Goal: Task Accomplishment & Management: Manage account settings

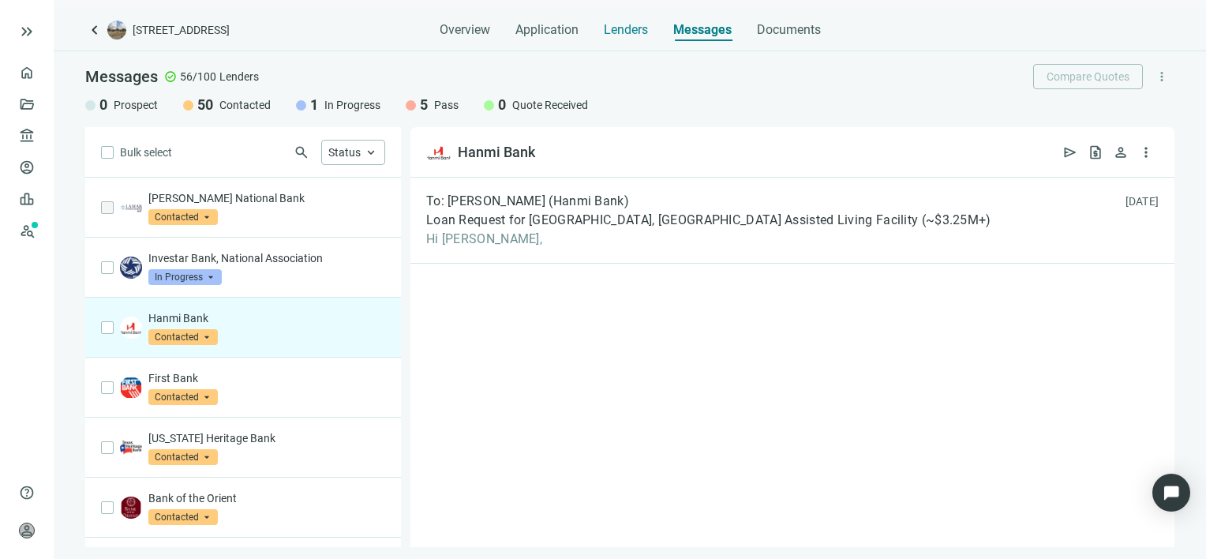
click at [640, 29] on span "Lenders" at bounding box center [626, 30] width 44 height 16
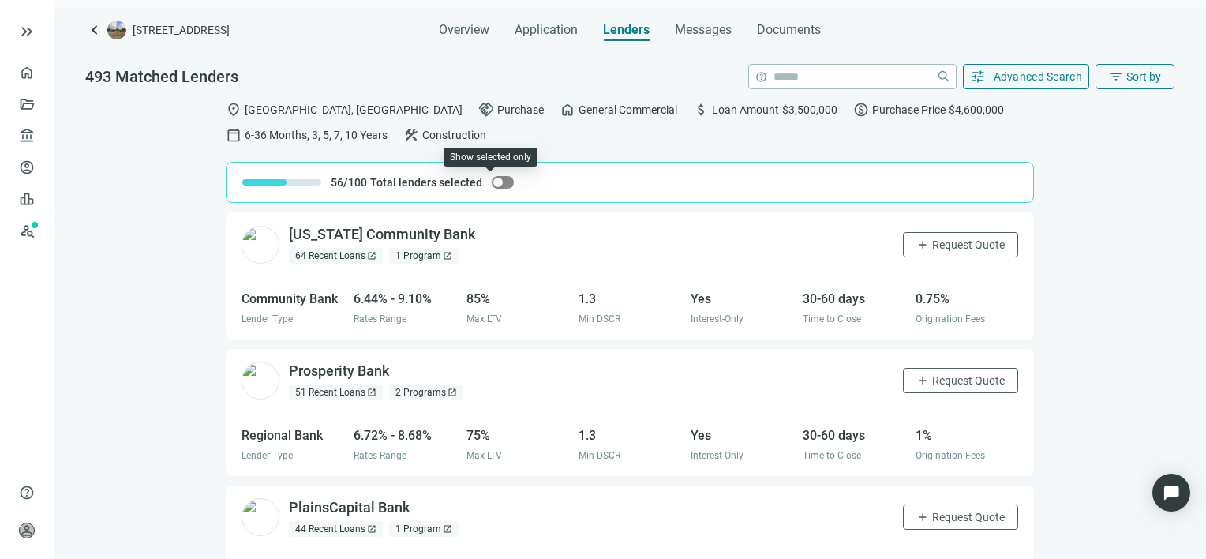
click at [493, 184] on span "button" at bounding box center [503, 182] width 22 height 13
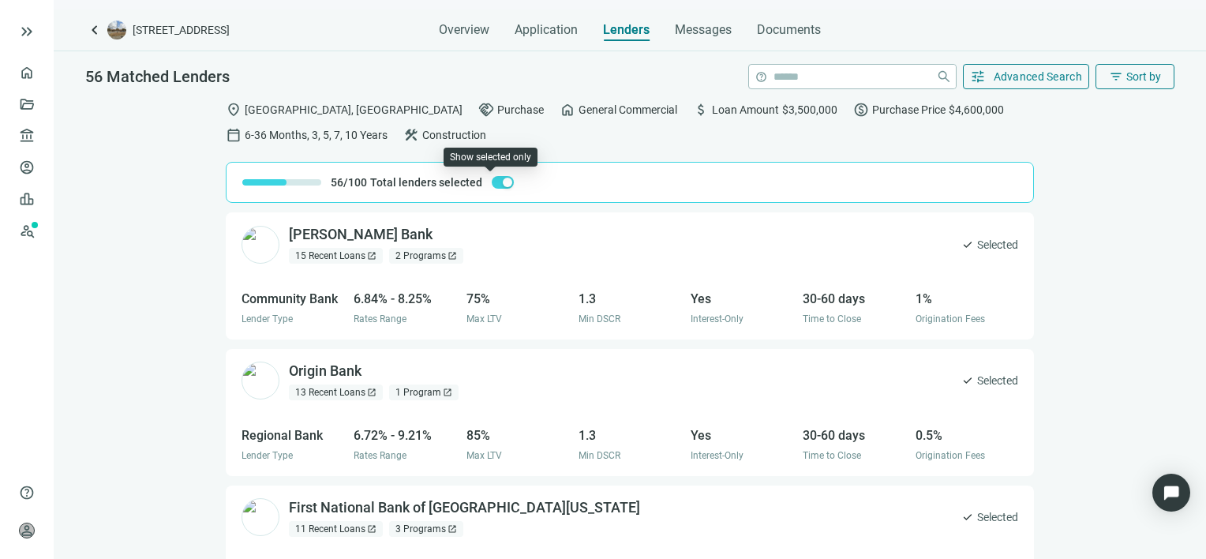
click at [492, 185] on span "button" at bounding box center [503, 182] width 22 height 13
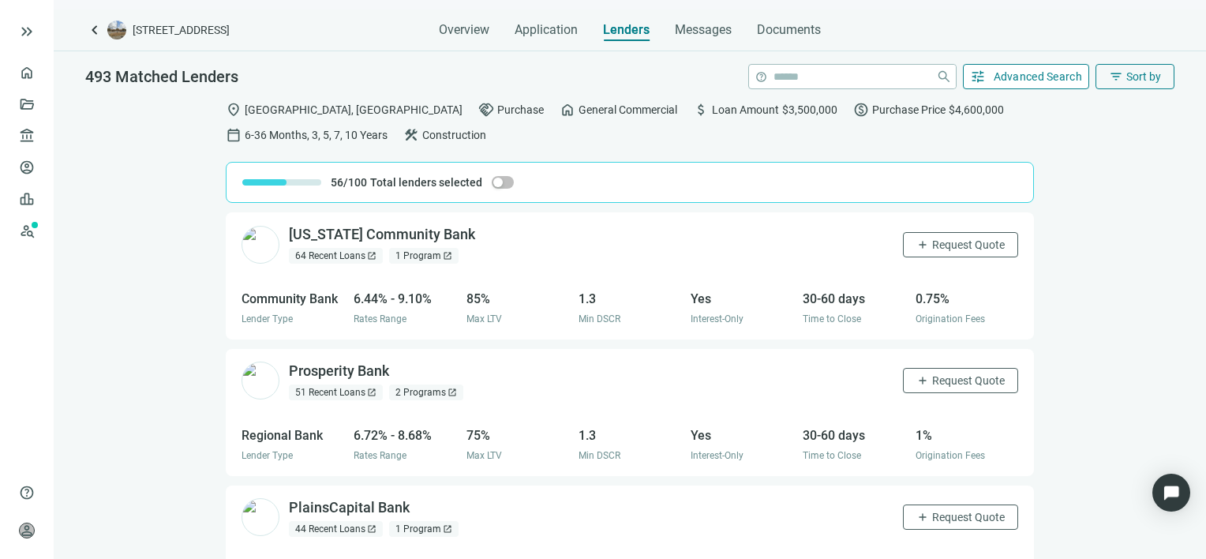
click at [1051, 79] on span "Advanced Search" at bounding box center [1038, 76] width 89 height 13
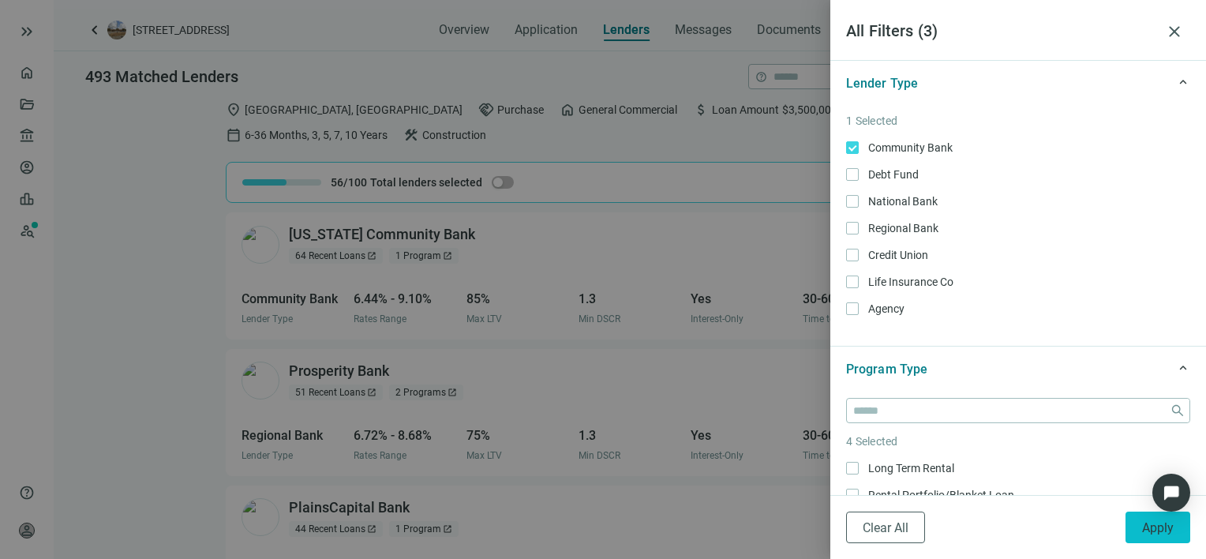
click at [1150, 524] on span "Apply" at bounding box center [1158, 527] width 32 height 15
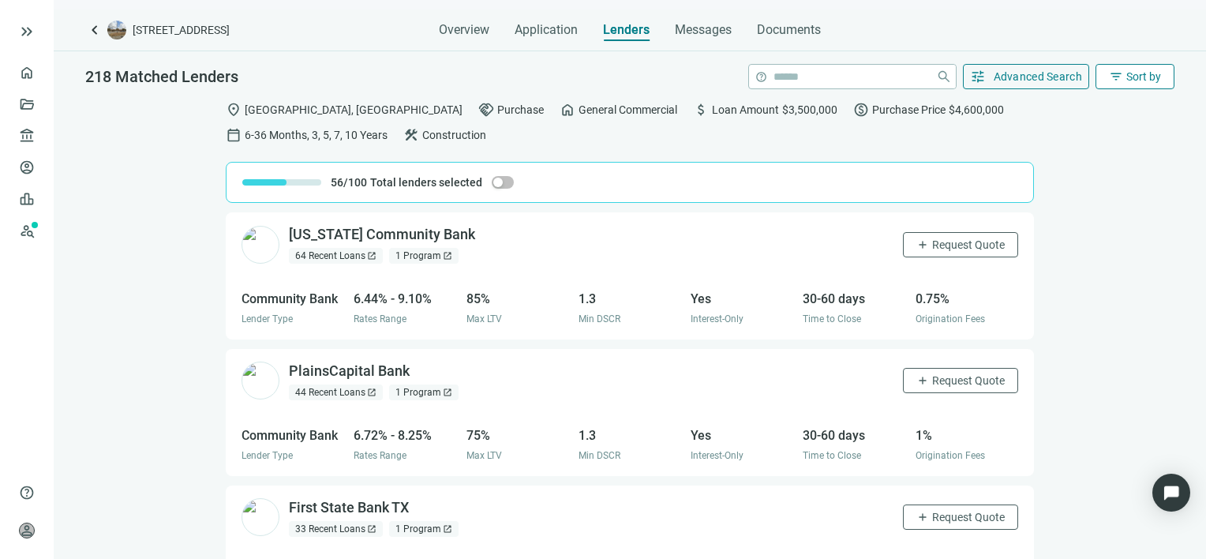
click at [1109, 74] on span "filter_list" at bounding box center [1116, 76] width 14 height 14
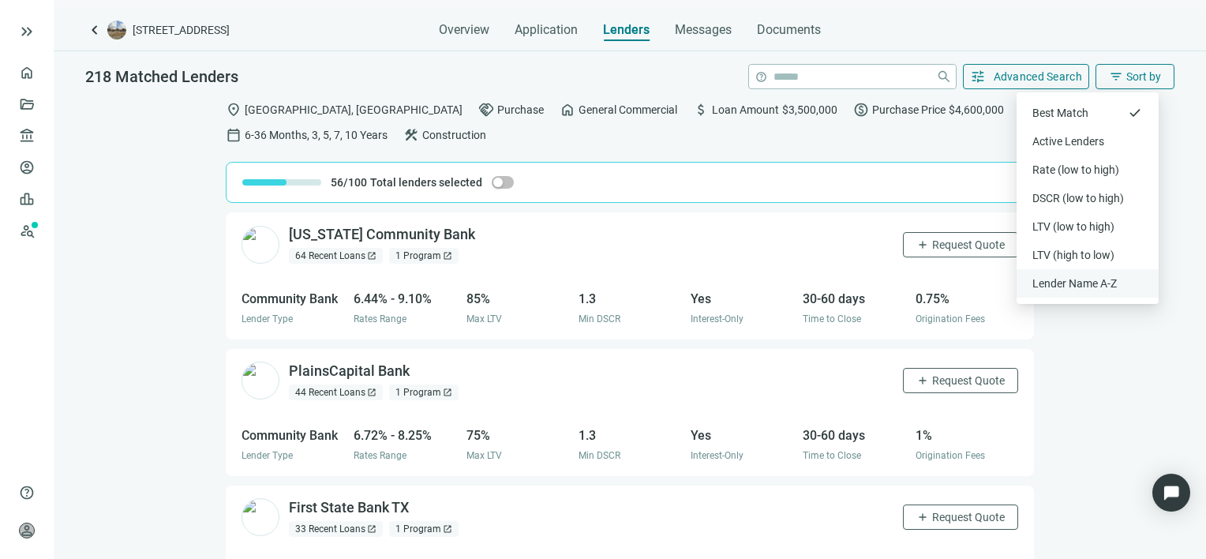
click at [1064, 282] on div "Lender Name A-Z" at bounding box center [1088, 284] width 111 height 16
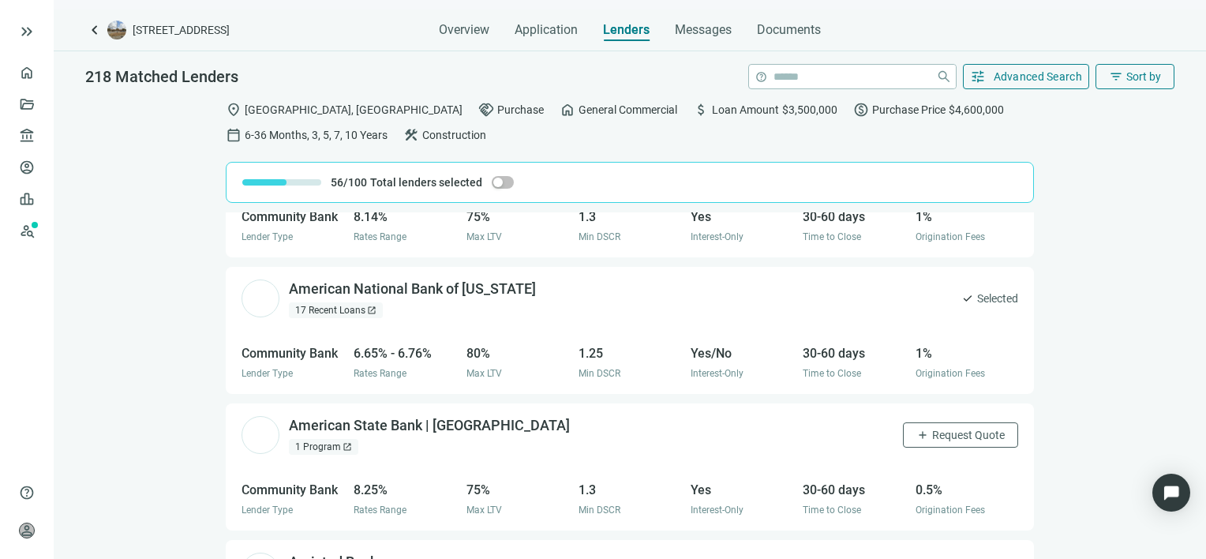
scroll to position [947, 0]
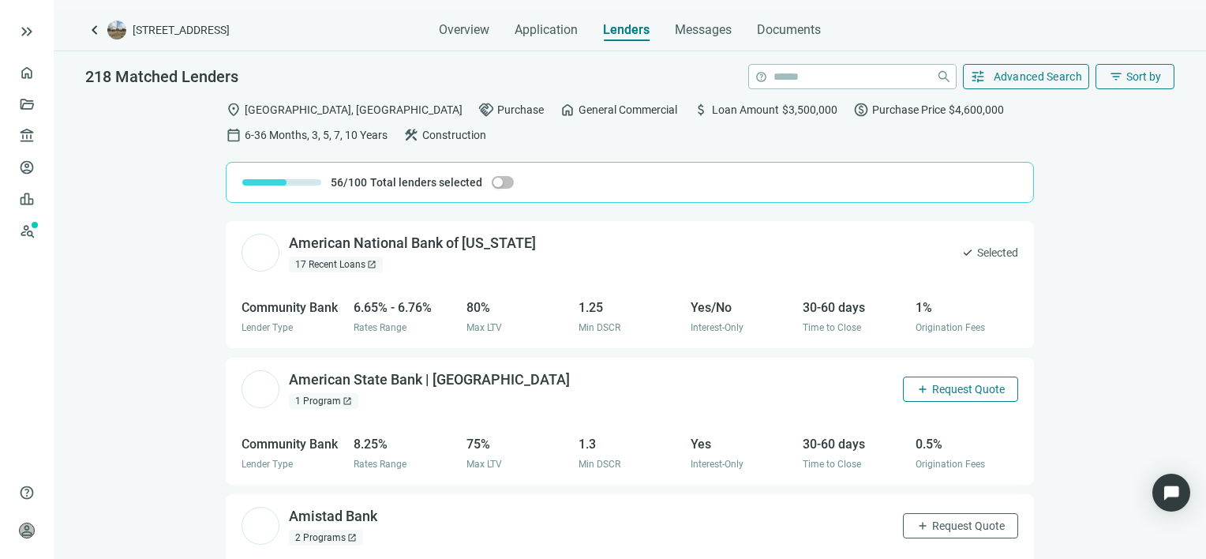
click at [932, 387] on span "Request Quote" at bounding box center [968, 389] width 73 height 13
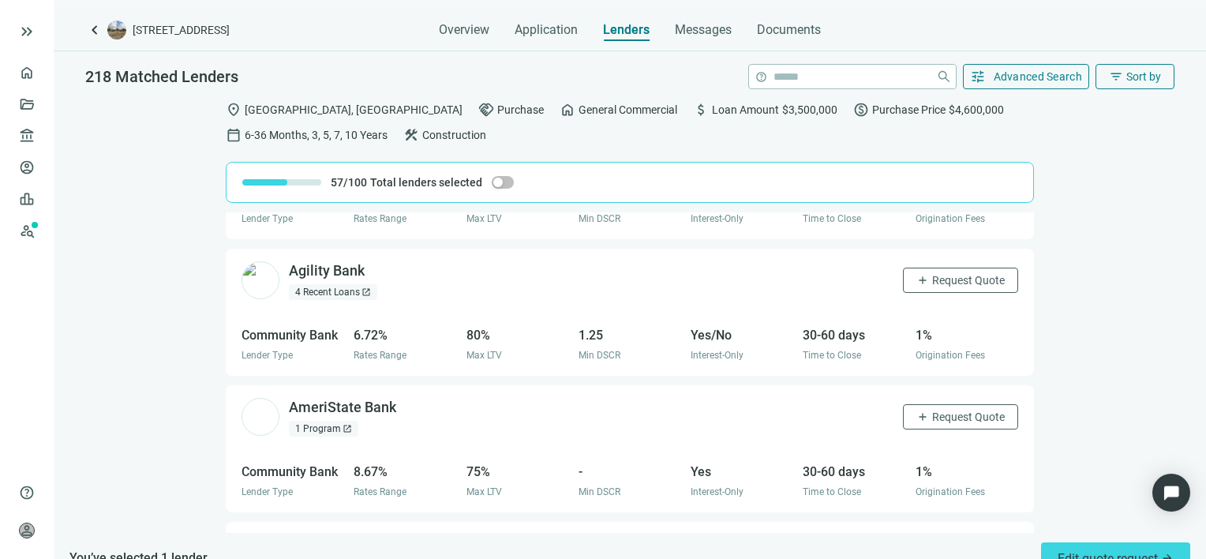
scroll to position [158, 0]
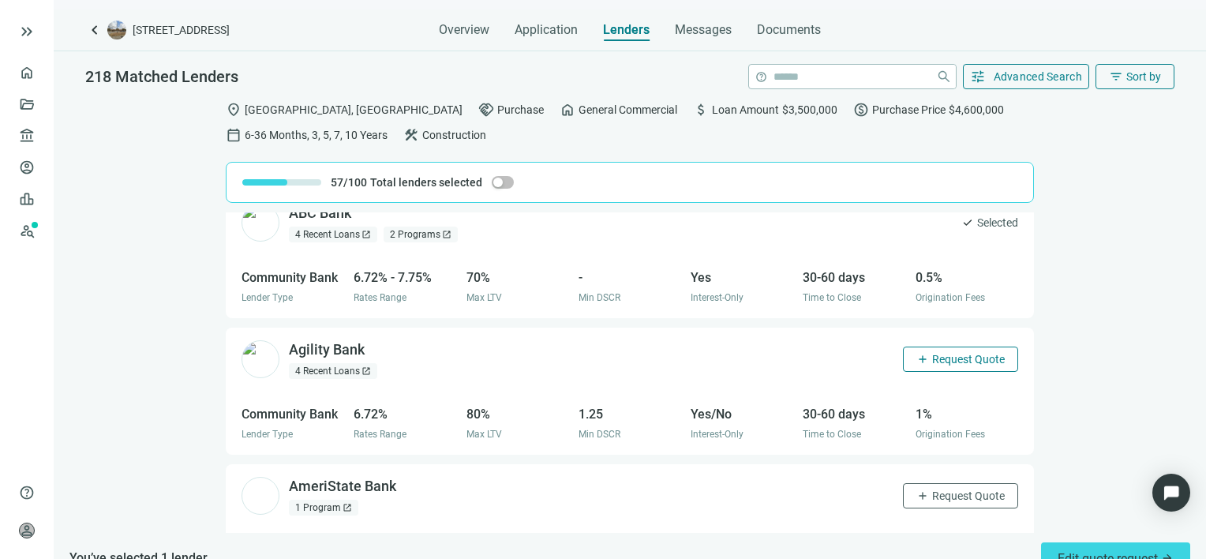
click at [932, 356] on span "Request Quote" at bounding box center [968, 359] width 73 height 13
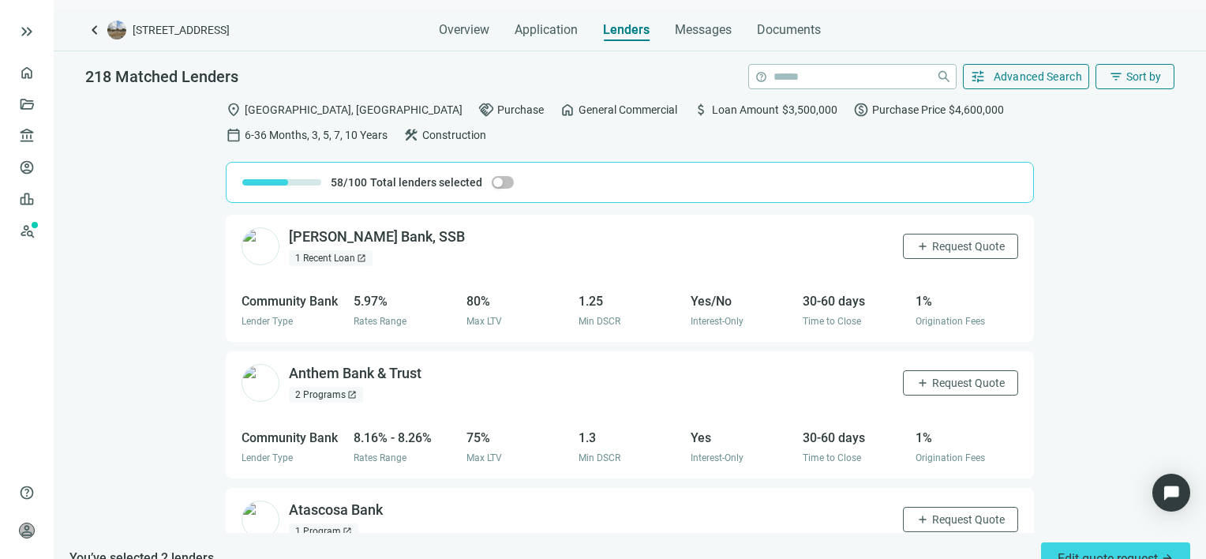
scroll to position [1658, 0]
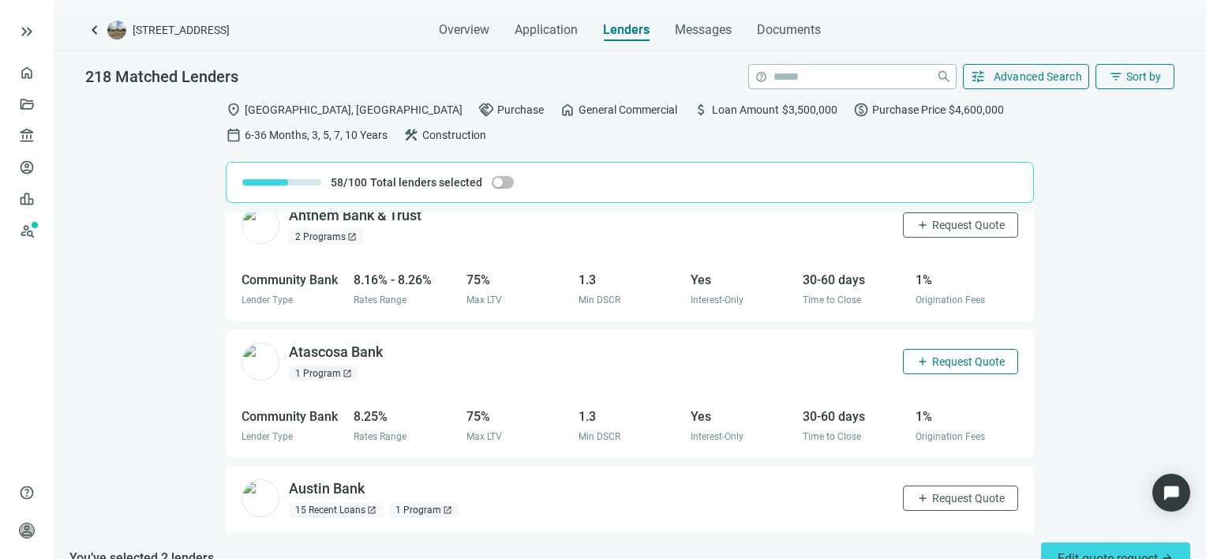
click at [953, 359] on span "Request Quote" at bounding box center [968, 361] width 73 height 13
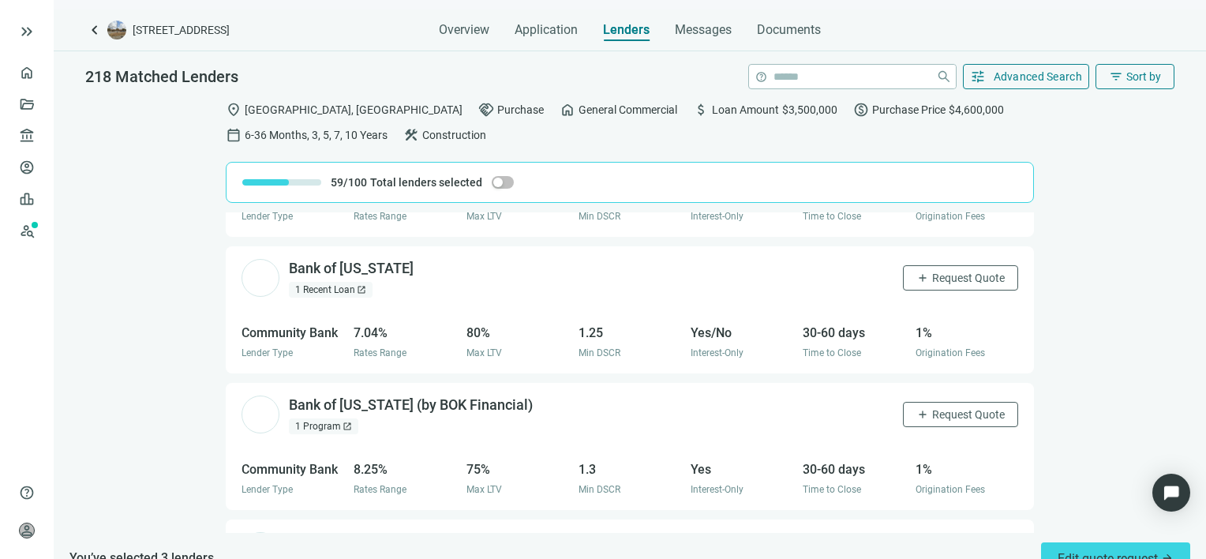
scroll to position [2289, 0]
click at [944, 410] on span "Request Quote" at bounding box center [968, 413] width 73 height 13
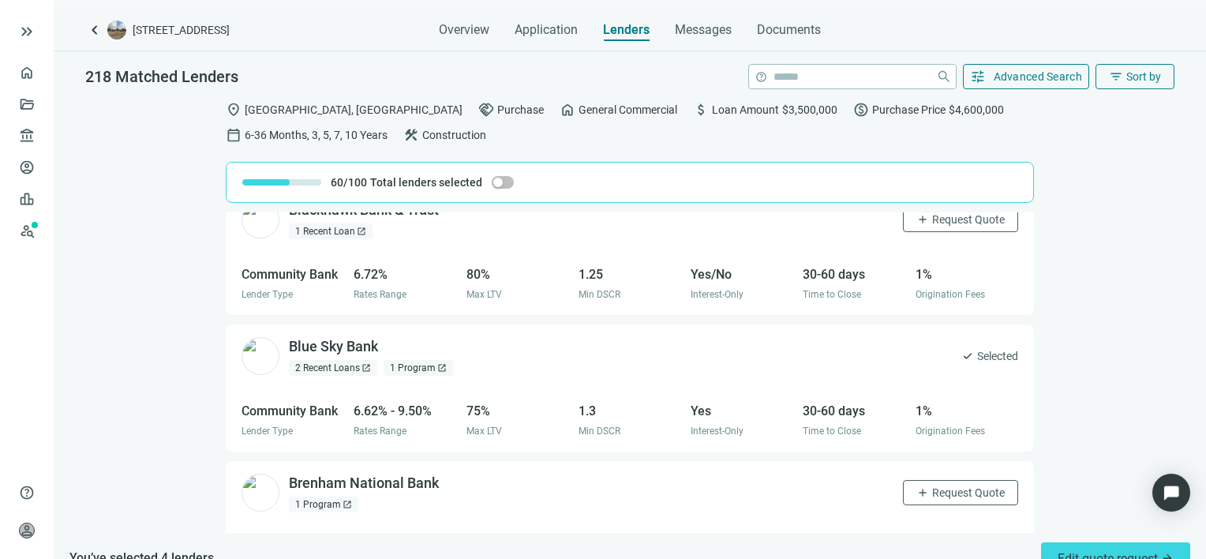
scroll to position [3187, 0]
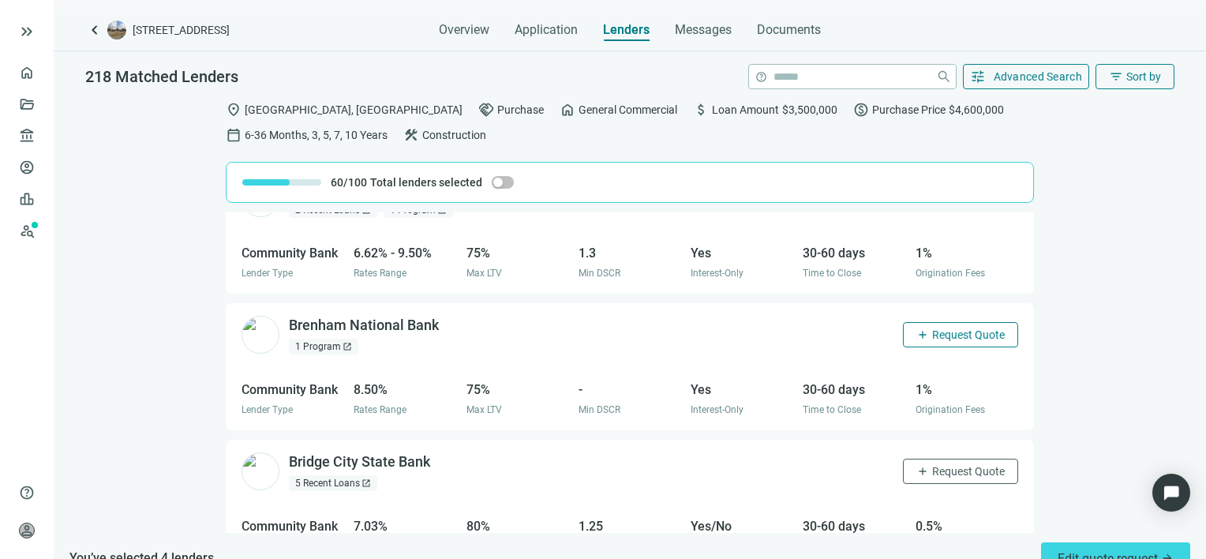
click at [947, 328] on span "Request Quote" at bounding box center [968, 334] width 73 height 13
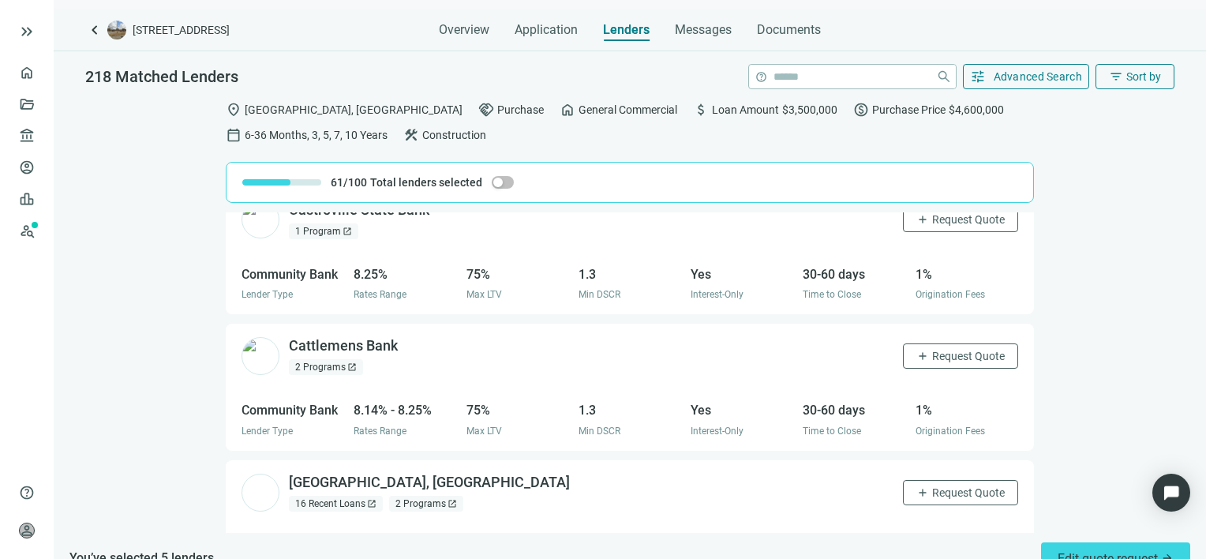
scroll to position [4472, 0]
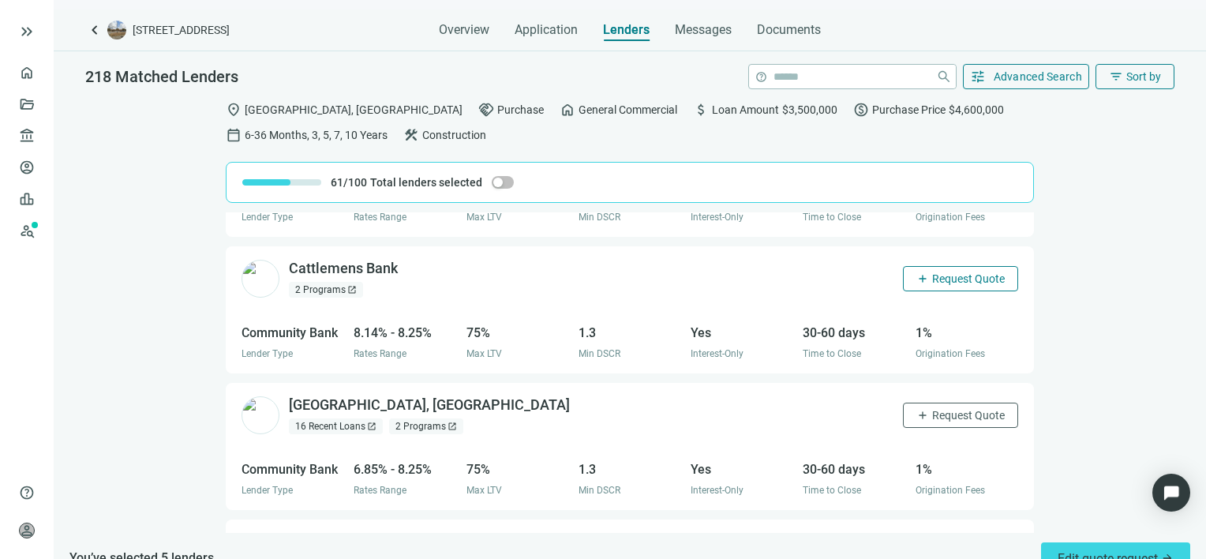
click at [943, 275] on span "Request Quote" at bounding box center [968, 278] width 73 height 13
click at [945, 410] on span "Request Quote" at bounding box center [968, 415] width 73 height 13
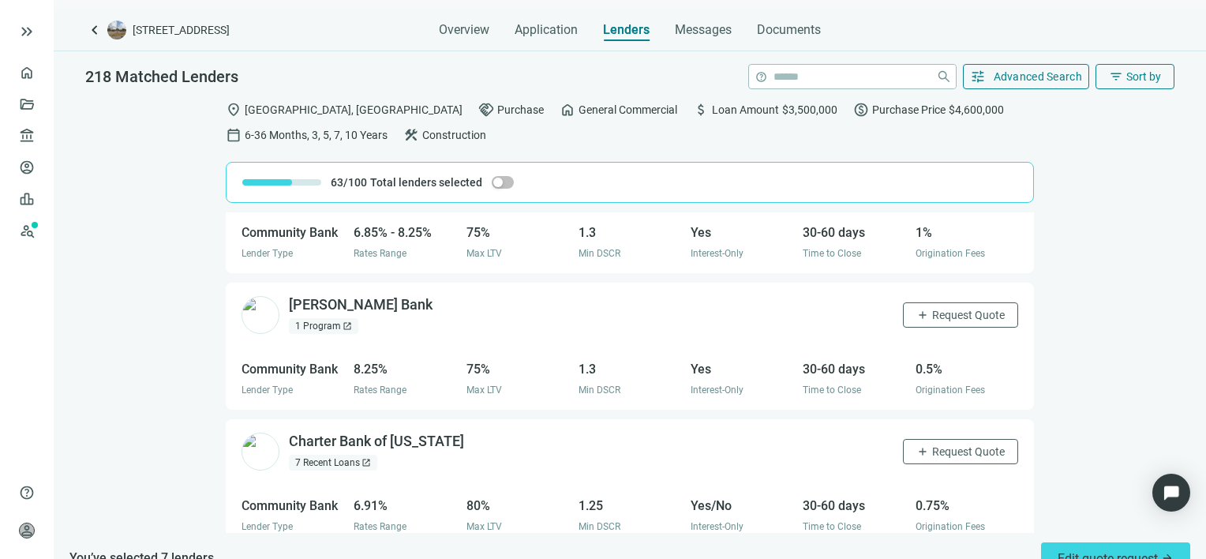
scroll to position [4788, 0]
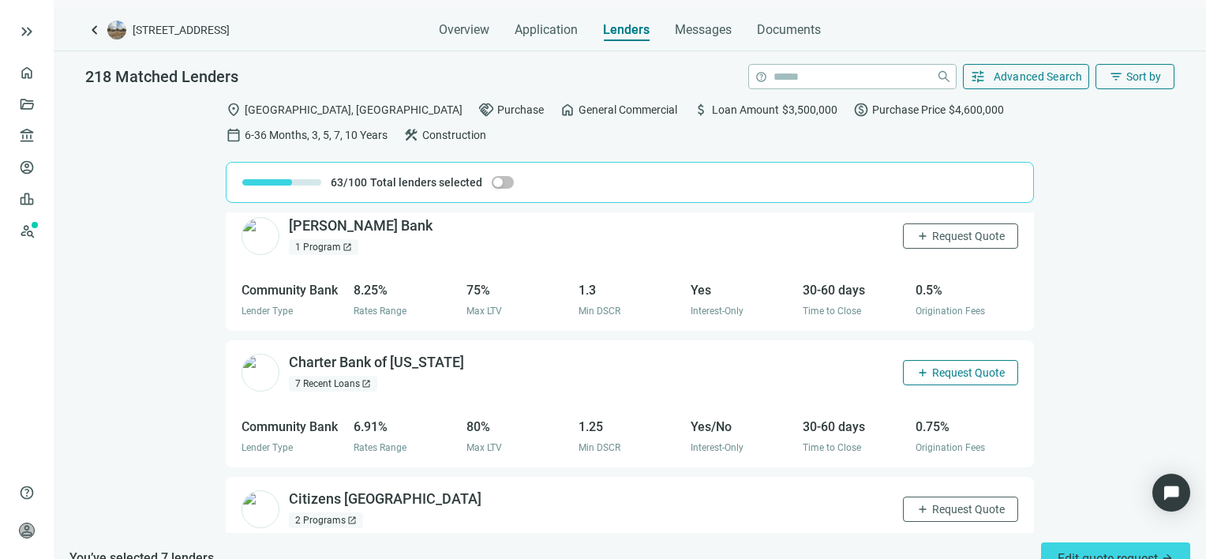
click at [950, 370] on span "Request Quote" at bounding box center [968, 372] width 73 height 13
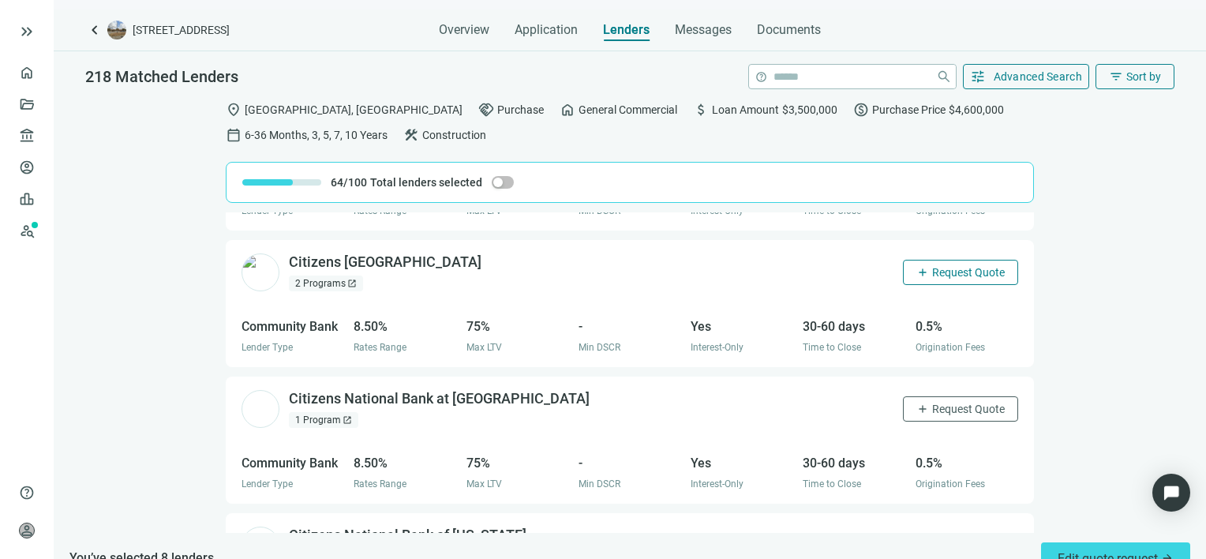
click at [947, 266] on span "Request Quote" at bounding box center [968, 272] width 73 height 13
click at [933, 405] on span "Request Quote" at bounding box center [968, 409] width 73 height 13
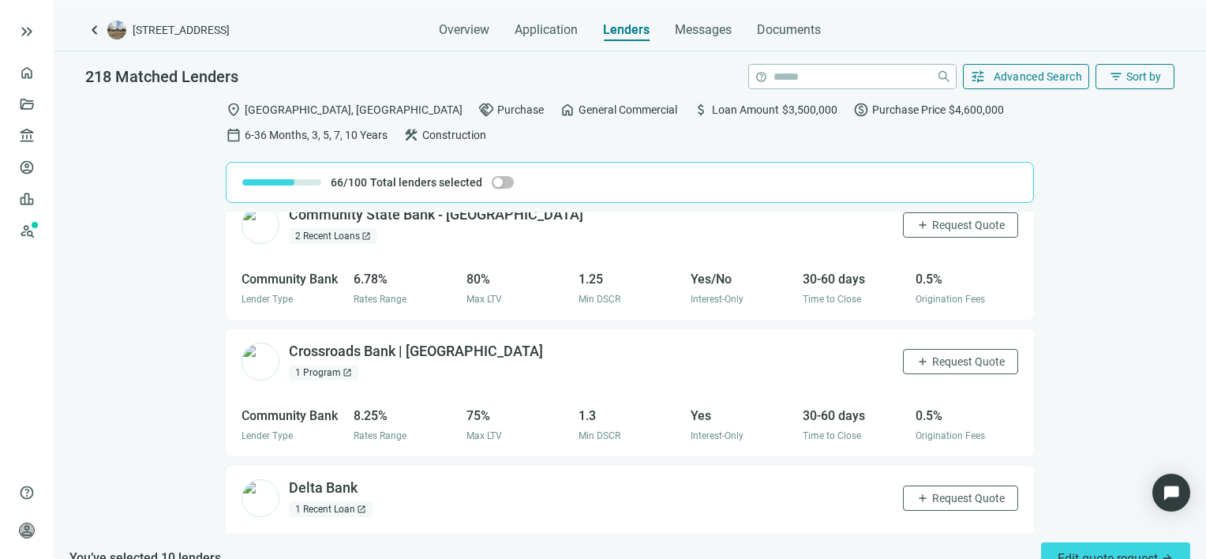
scroll to position [7256, 0]
click at [951, 356] on span "Request Quote" at bounding box center [968, 362] width 73 height 13
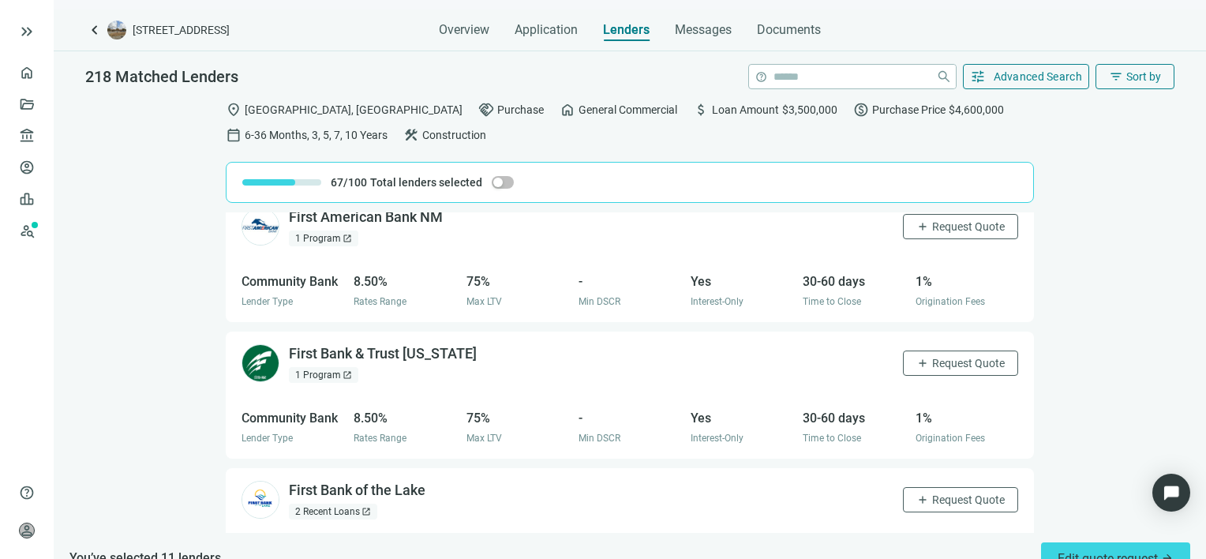
scroll to position [9748, 0]
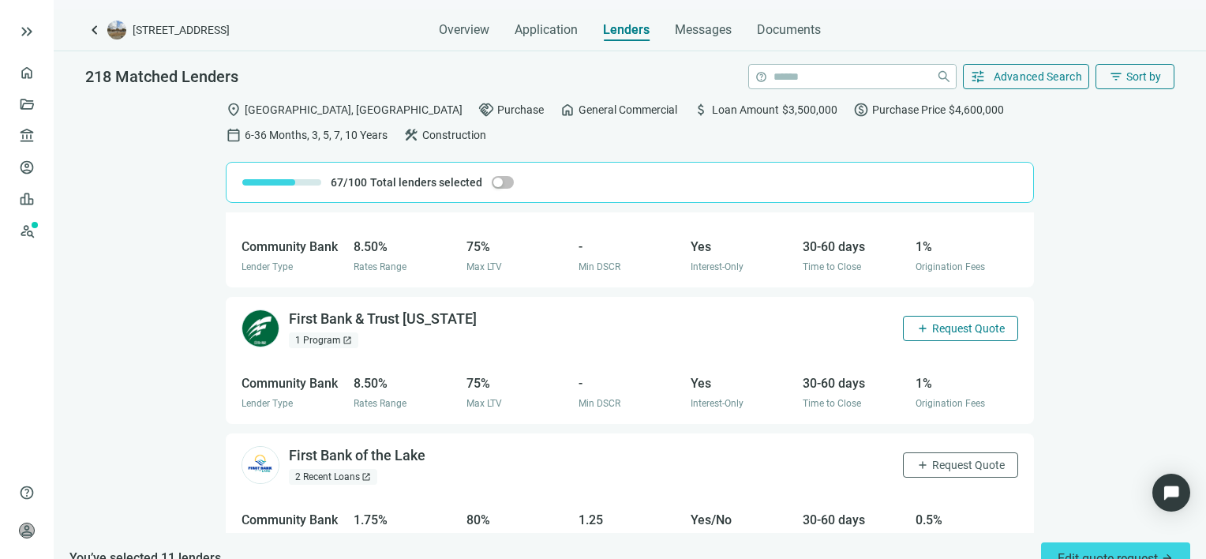
click at [957, 322] on span "Request Quote" at bounding box center [968, 328] width 73 height 13
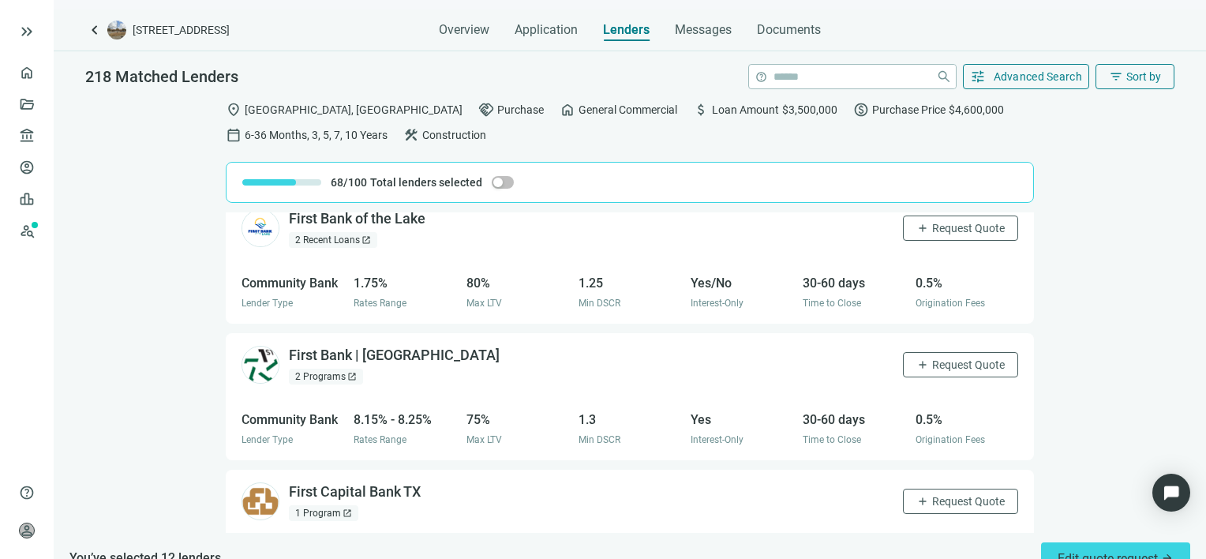
scroll to position [10063, 0]
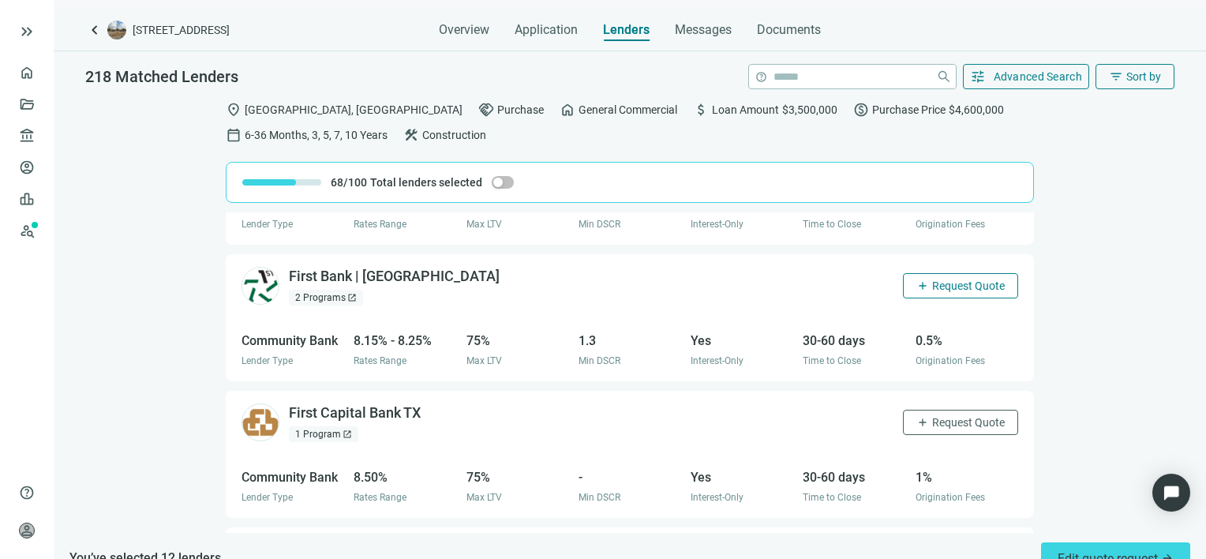
click at [935, 279] on span "Request Quote" at bounding box center [968, 285] width 73 height 13
click at [932, 416] on span "Request Quote" at bounding box center [968, 422] width 73 height 13
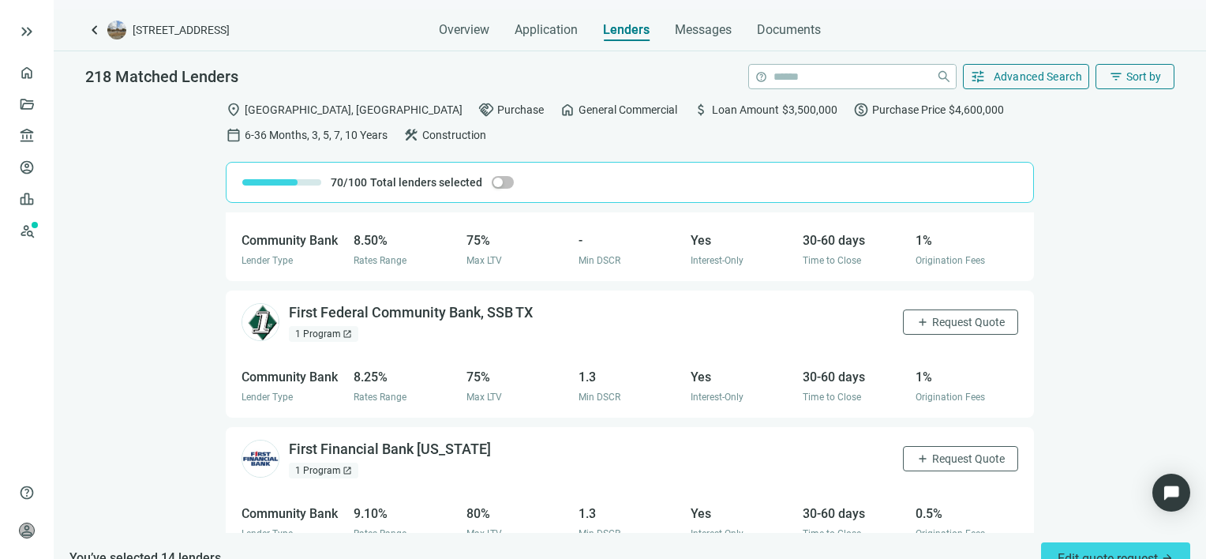
scroll to position [10379, 0]
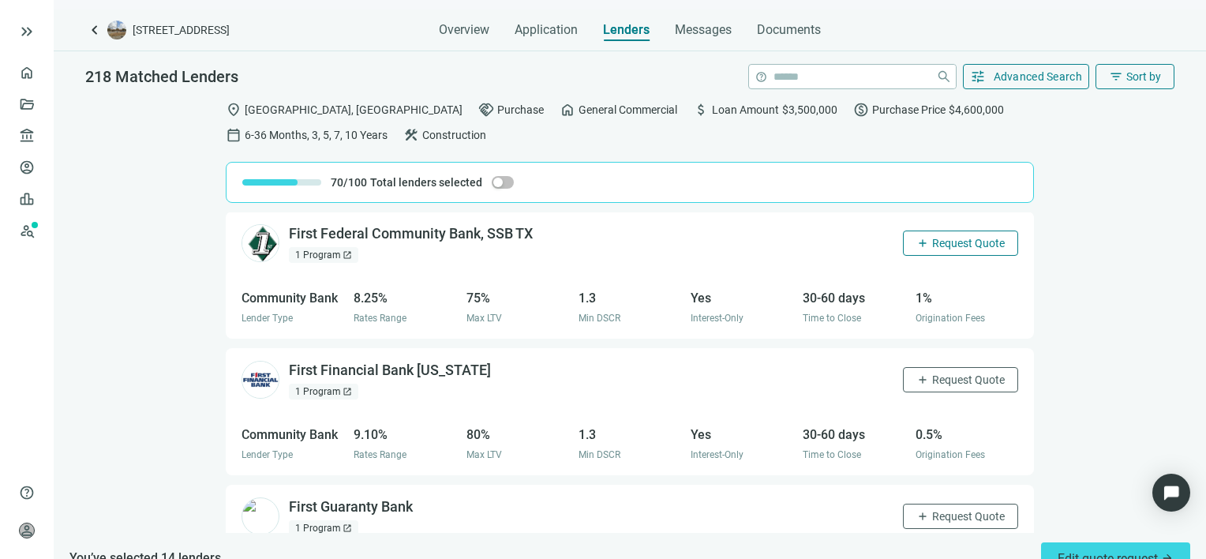
click at [959, 237] on span "Request Quote" at bounding box center [968, 243] width 73 height 13
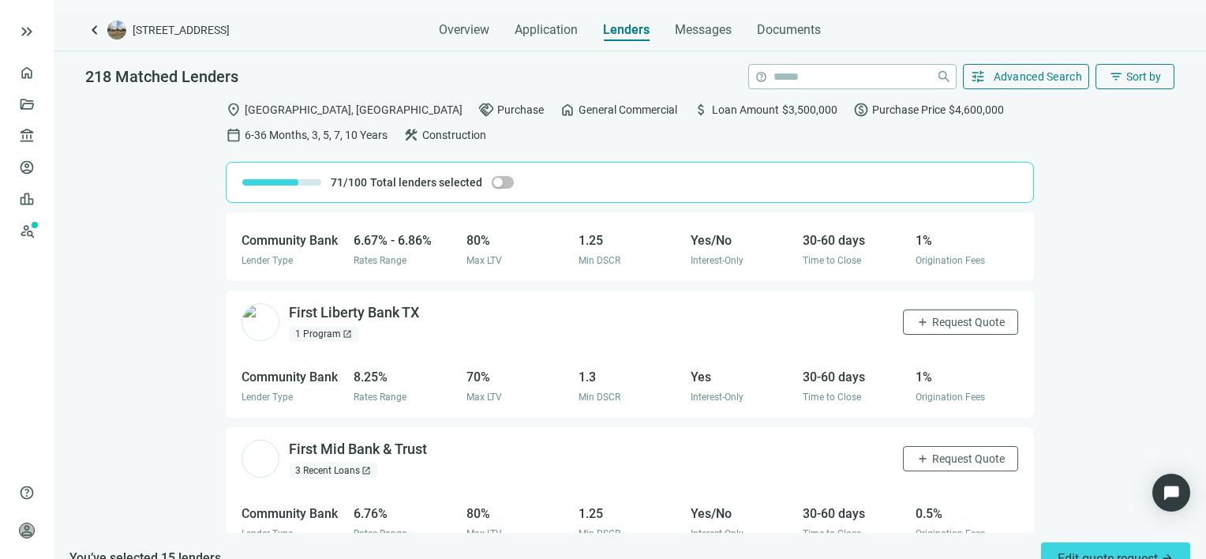
scroll to position [11134, 0]
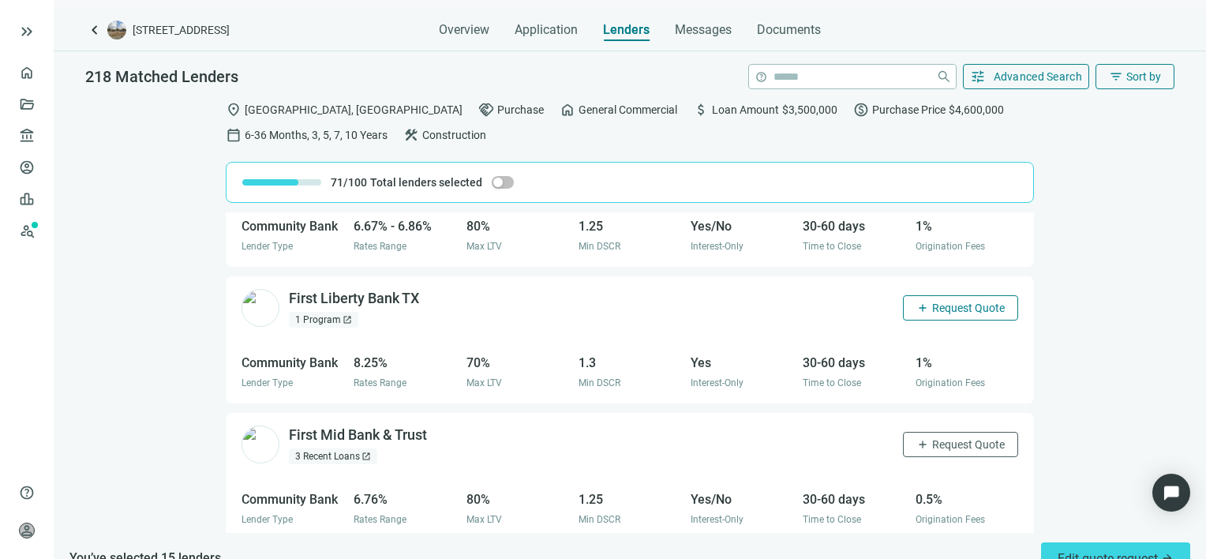
click at [945, 302] on span "Request Quote" at bounding box center [968, 308] width 73 height 13
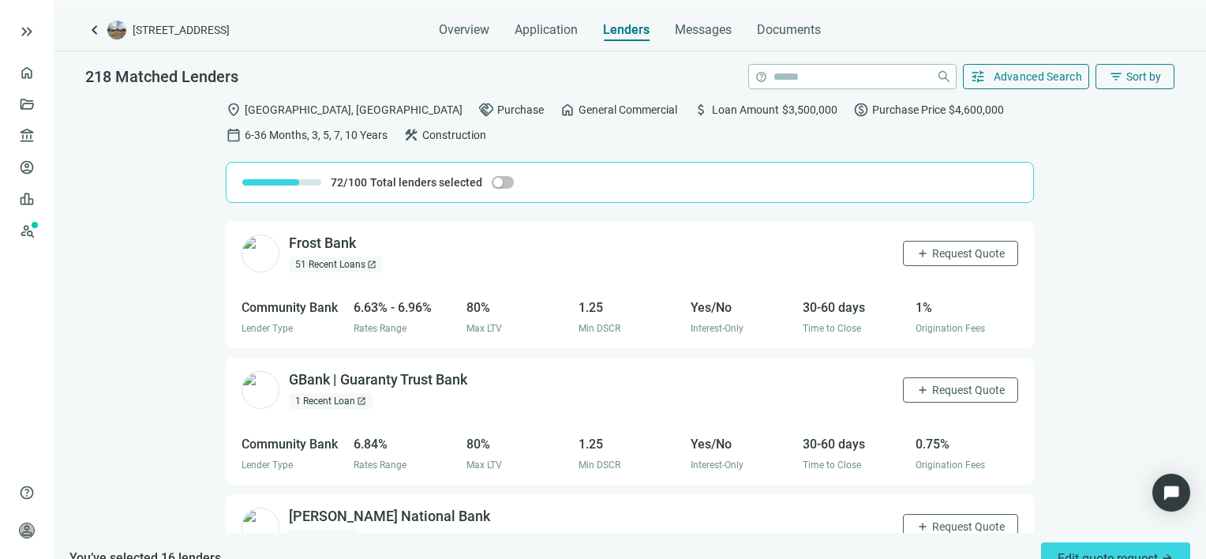
scroll to position [13941, 0]
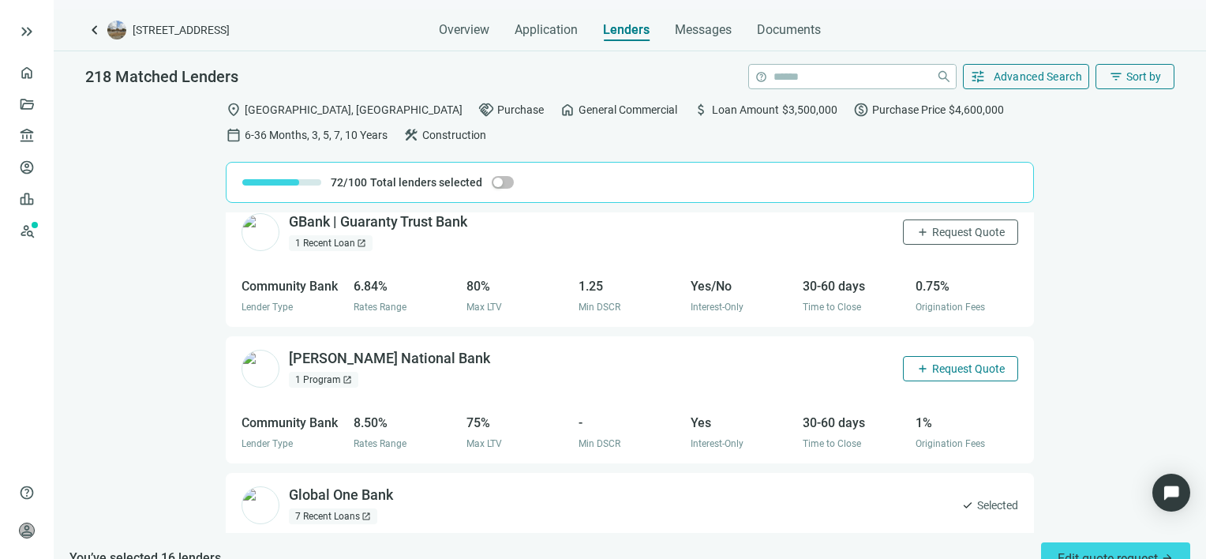
click at [932, 362] on span "Request Quote" at bounding box center [968, 368] width 73 height 13
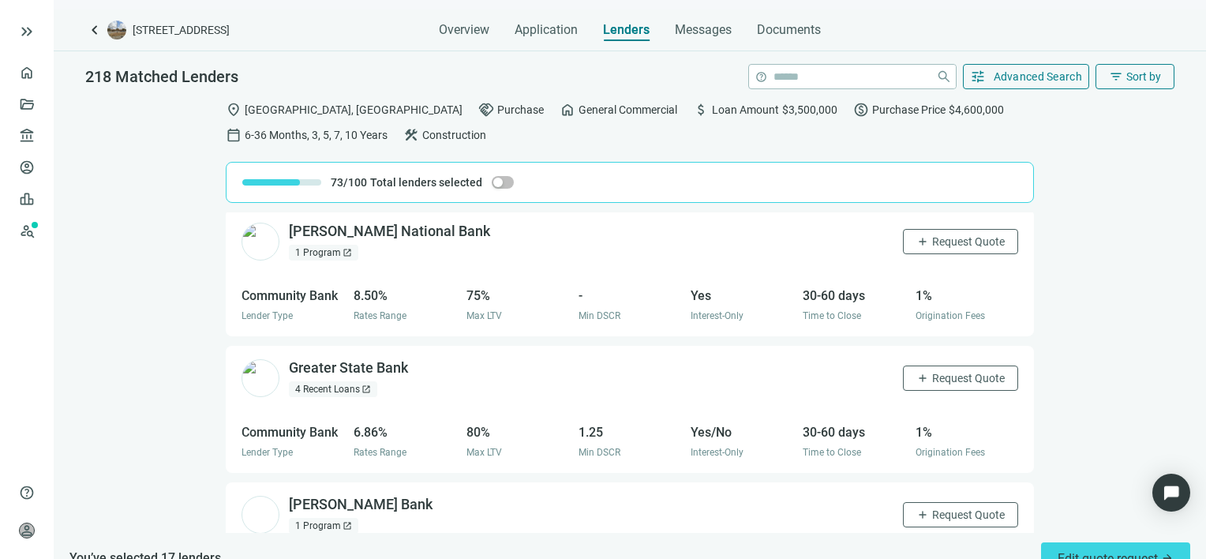
scroll to position [14651, 0]
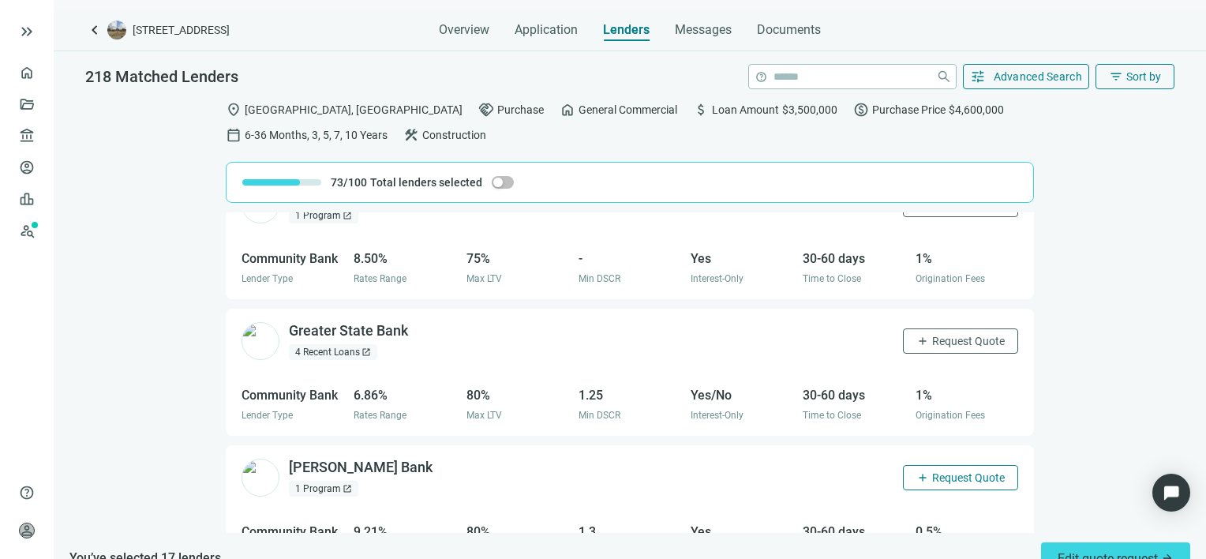
drag, startPoint x: 938, startPoint y: 458, endPoint x: 909, endPoint y: 458, distance: 29.2
click at [938, 471] on span "Request Quote" at bounding box center [968, 477] width 73 height 13
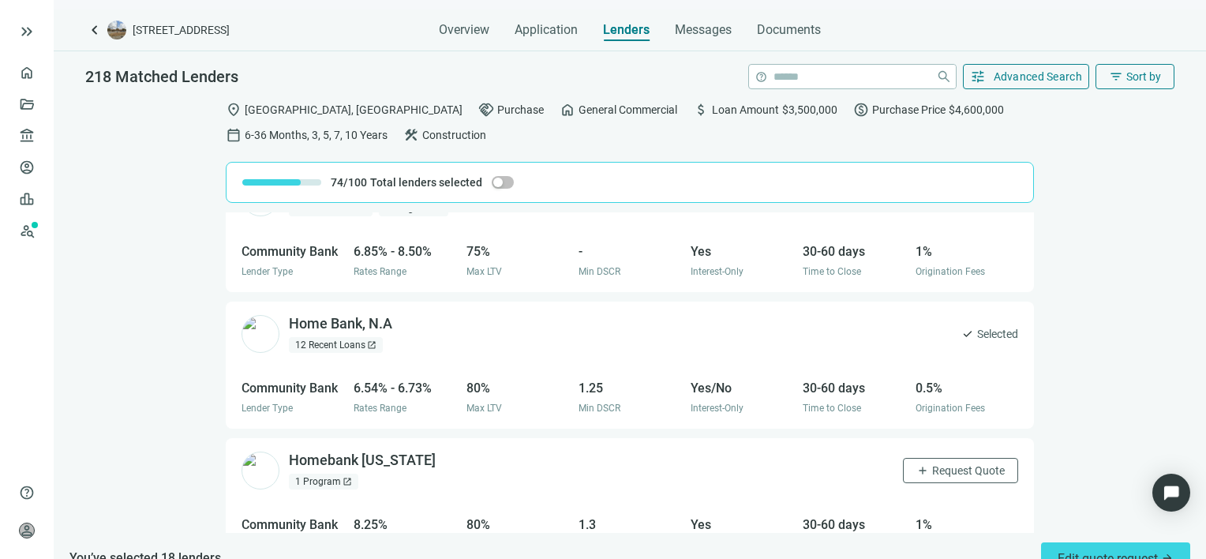
scroll to position [15283, 0]
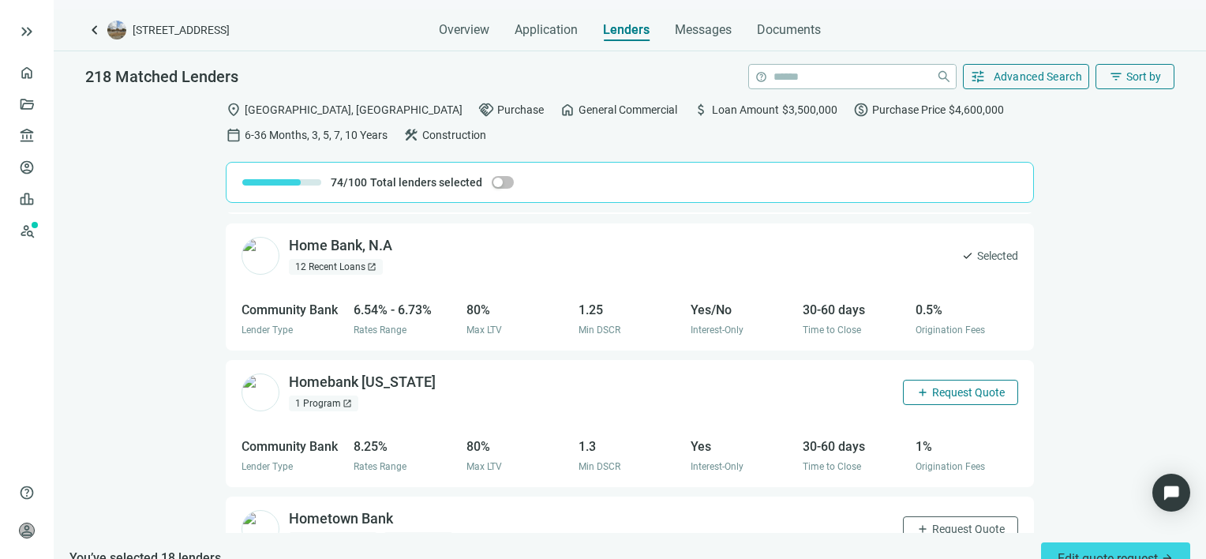
click at [932, 386] on span "Request Quote" at bounding box center [968, 392] width 73 height 13
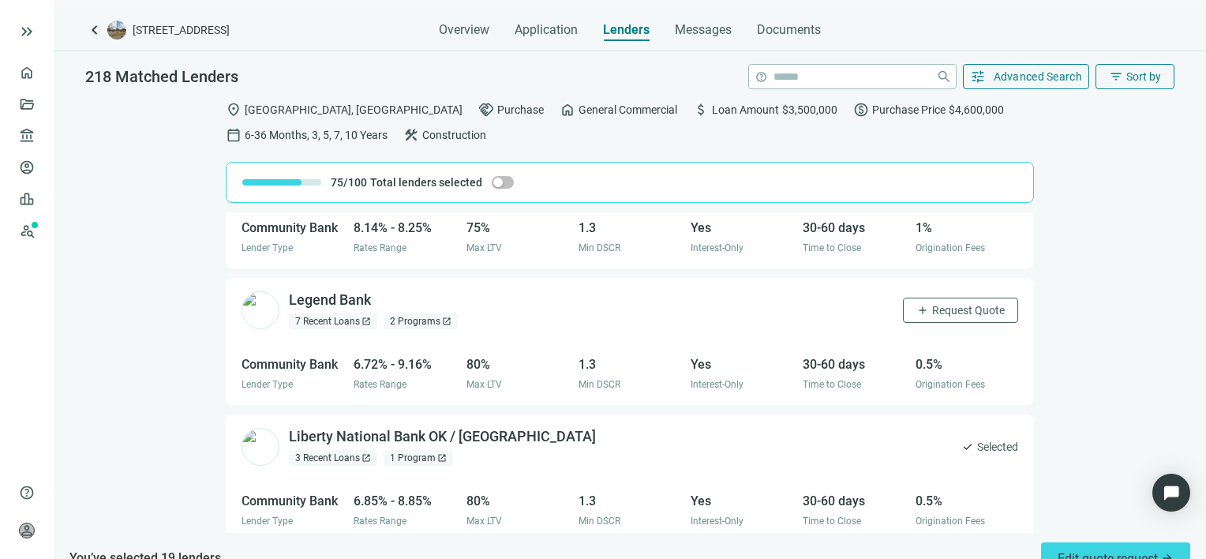
scroll to position [16827, 0]
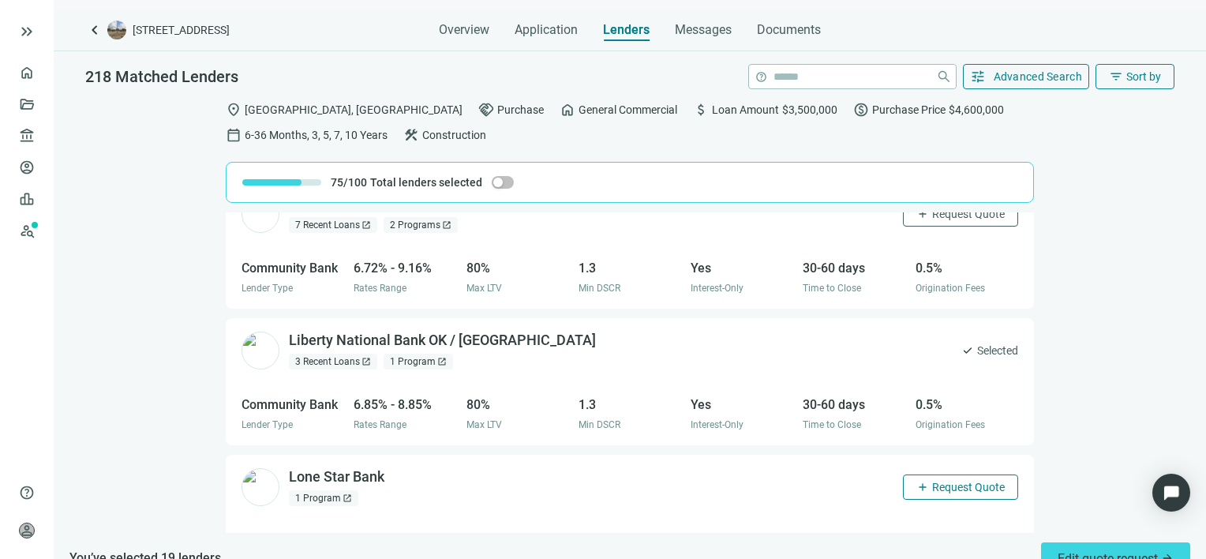
click at [917, 481] on span "add" at bounding box center [923, 487] width 13 height 13
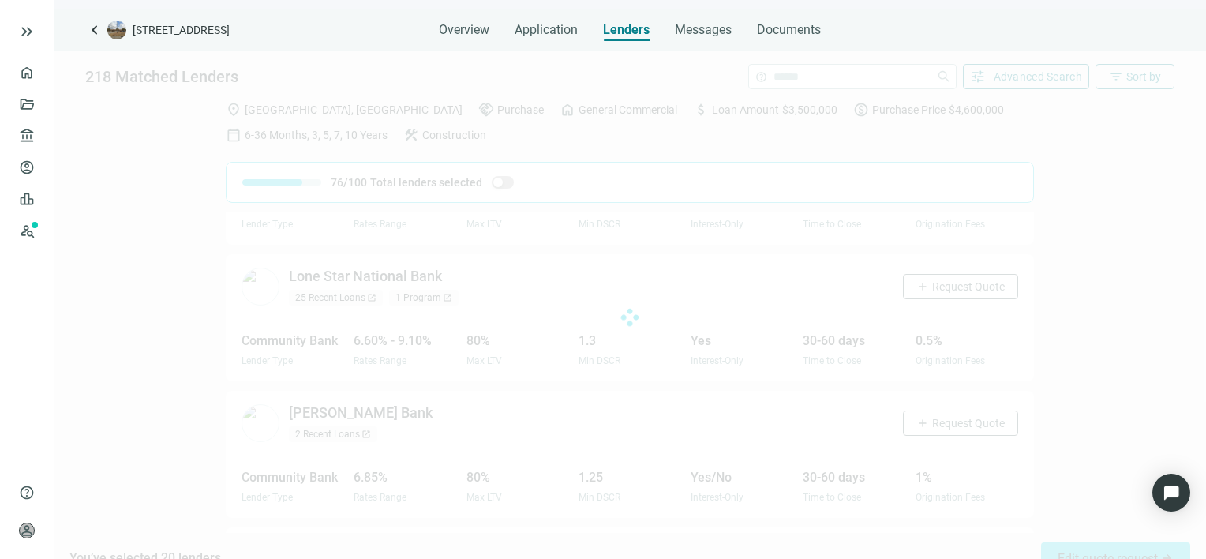
scroll to position [17402, 0]
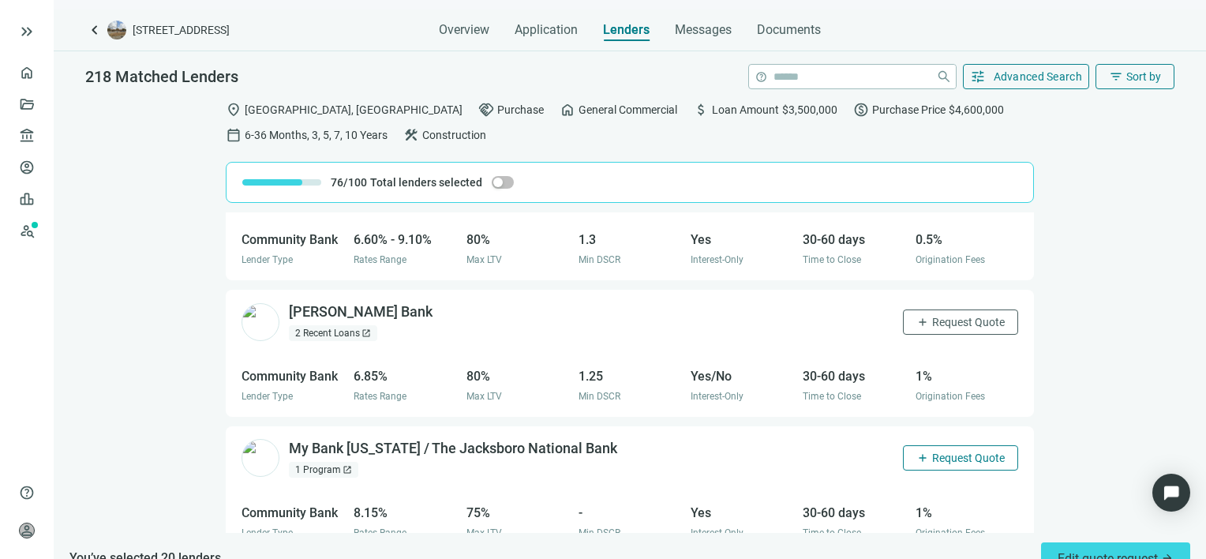
click at [932, 452] on span "Request Quote" at bounding box center [968, 458] width 73 height 13
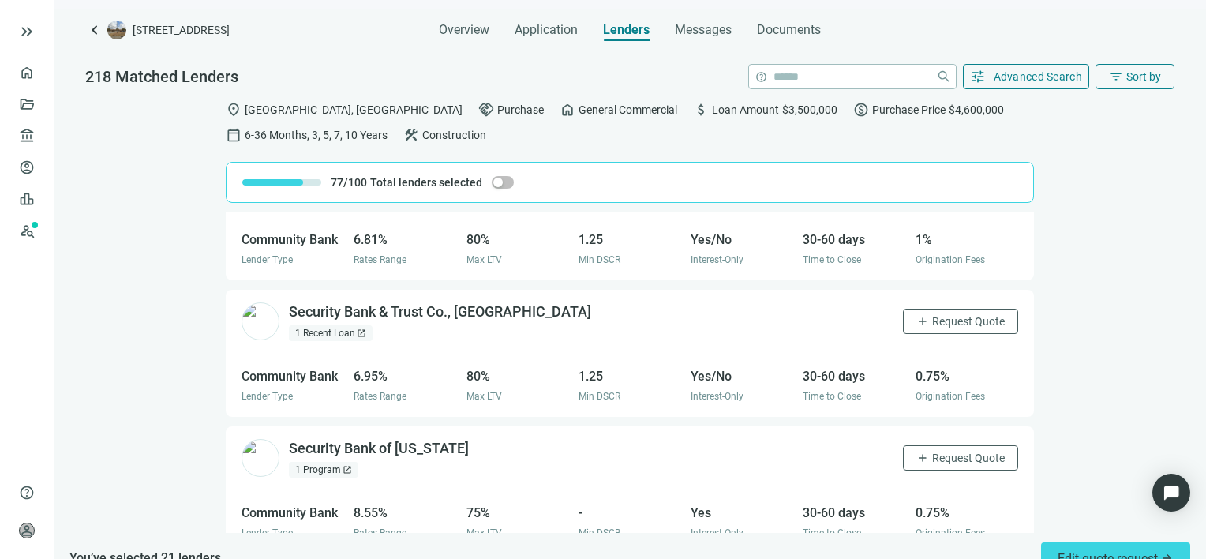
scroll to position [20446, 0]
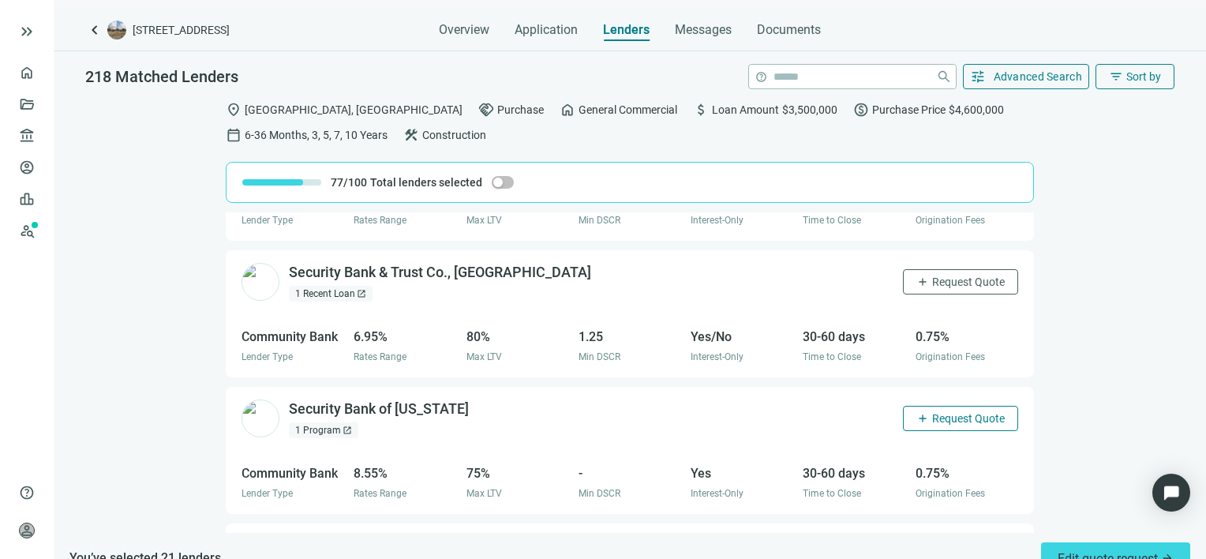
click at [934, 412] on span "Request Quote" at bounding box center [968, 418] width 73 height 13
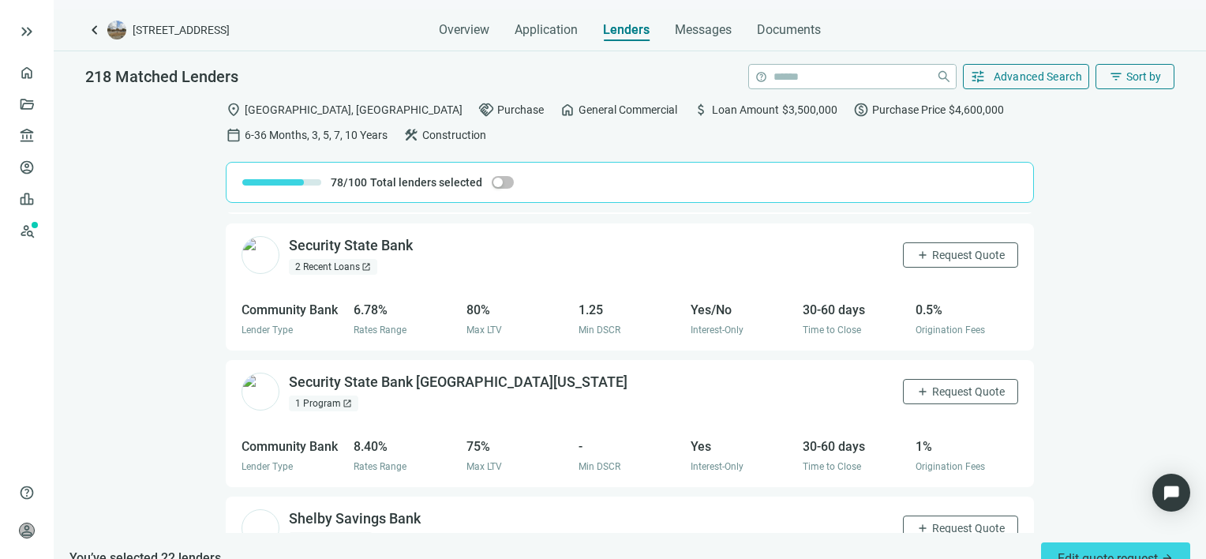
scroll to position [20761, 0]
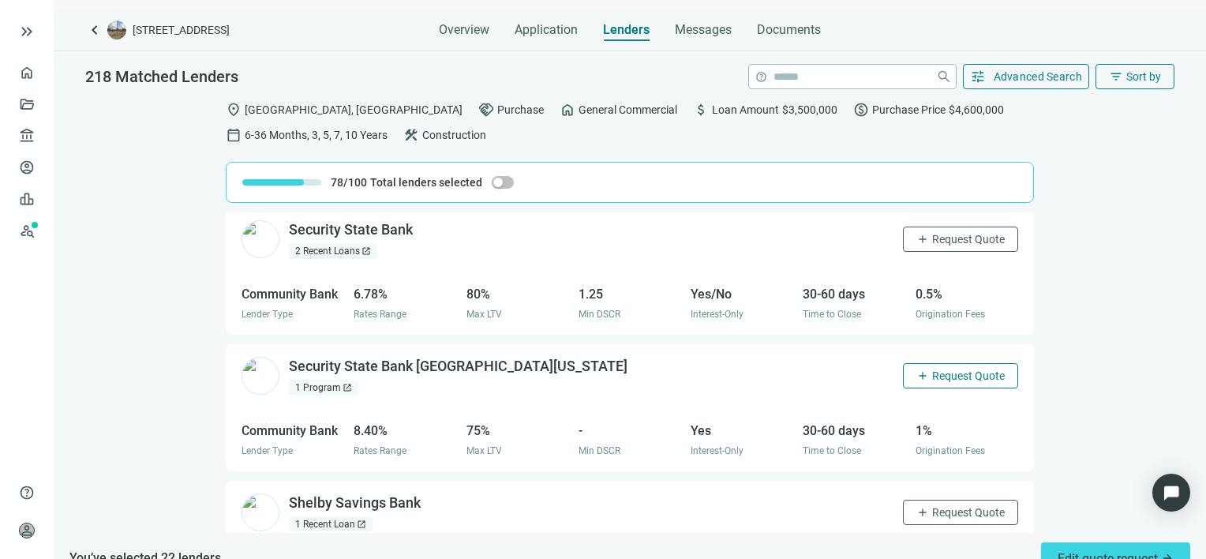
click at [932, 369] on span "Request Quote" at bounding box center [968, 375] width 73 height 13
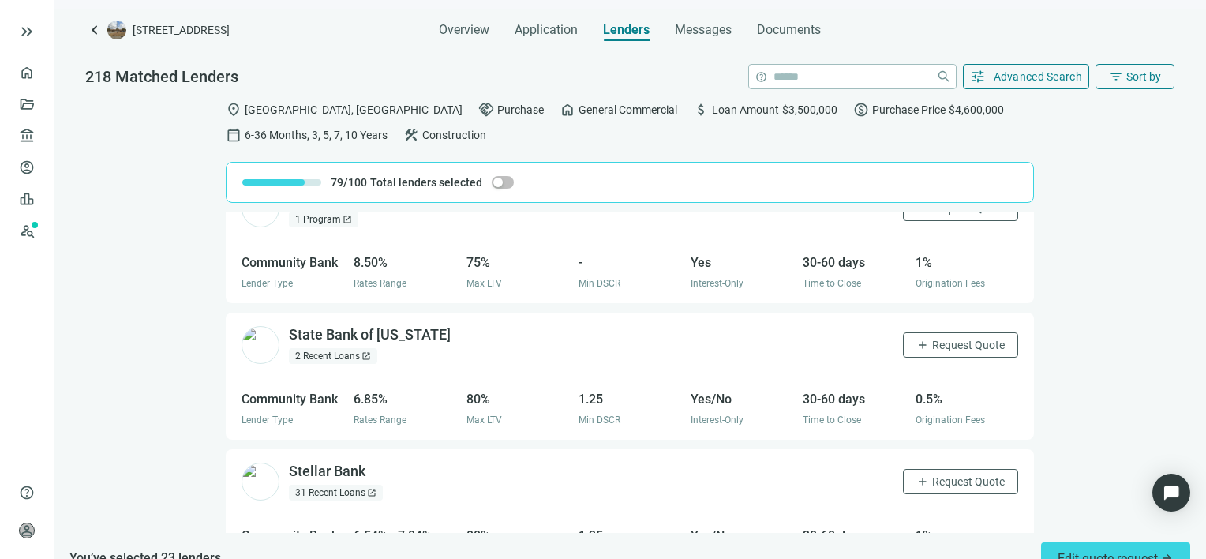
scroll to position [22047, 0]
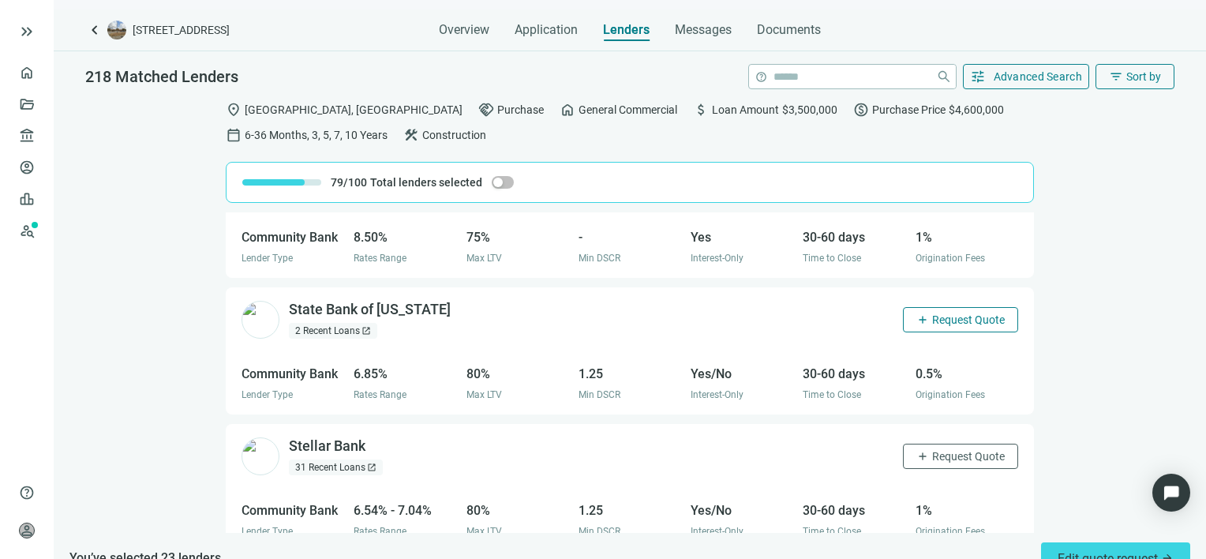
click at [946, 313] on span "Request Quote" at bounding box center [968, 319] width 73 height 13
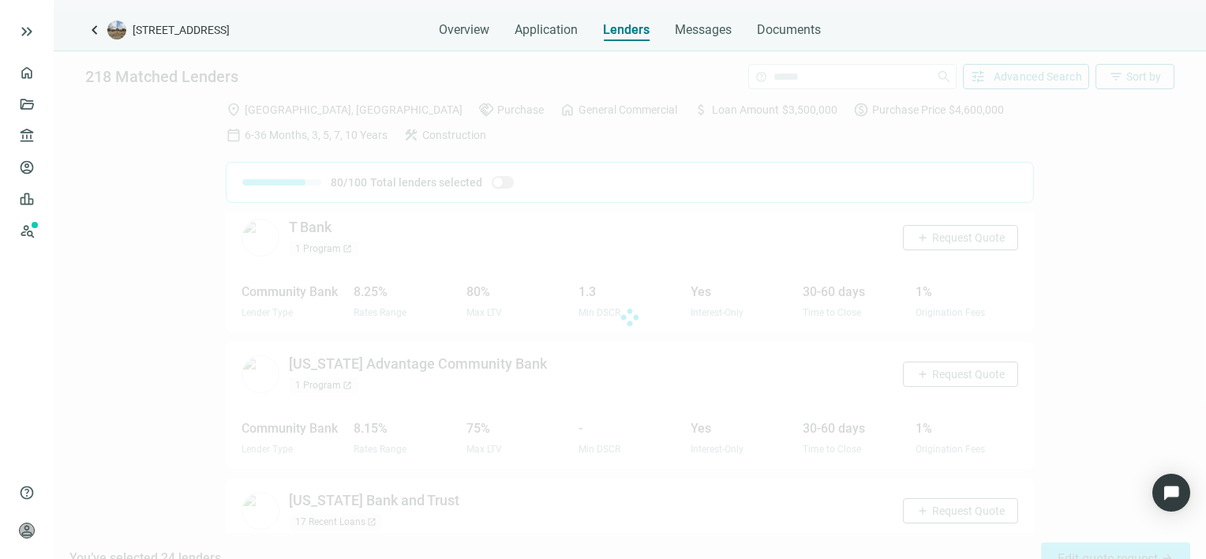
scroll to position [22836, 0]
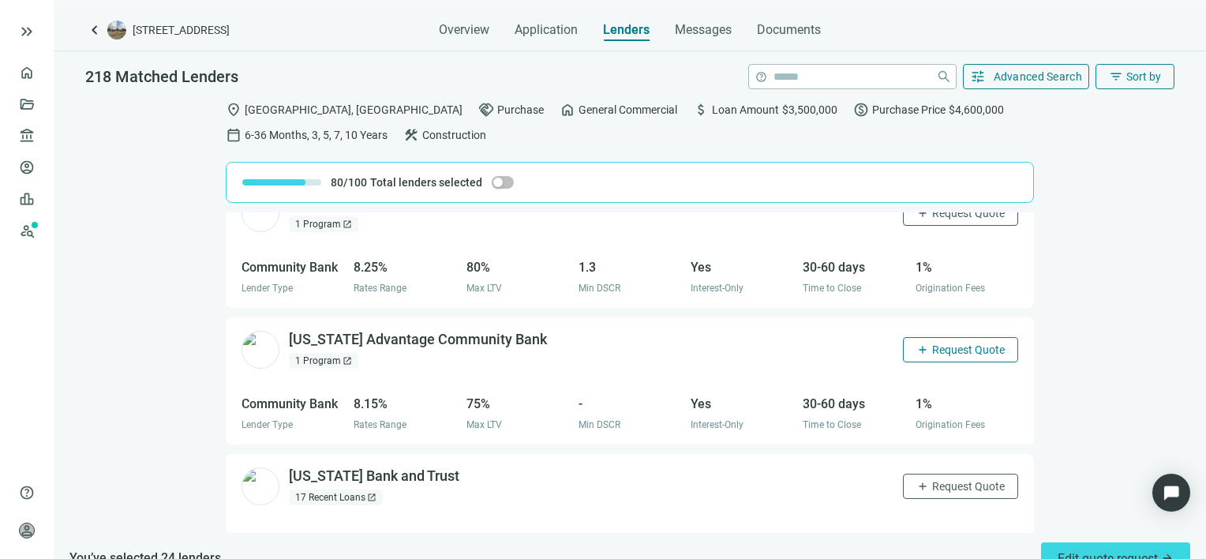
click at [932, 343] on span "Request Quote" at bounding box center [968, 349] width 73 height 13
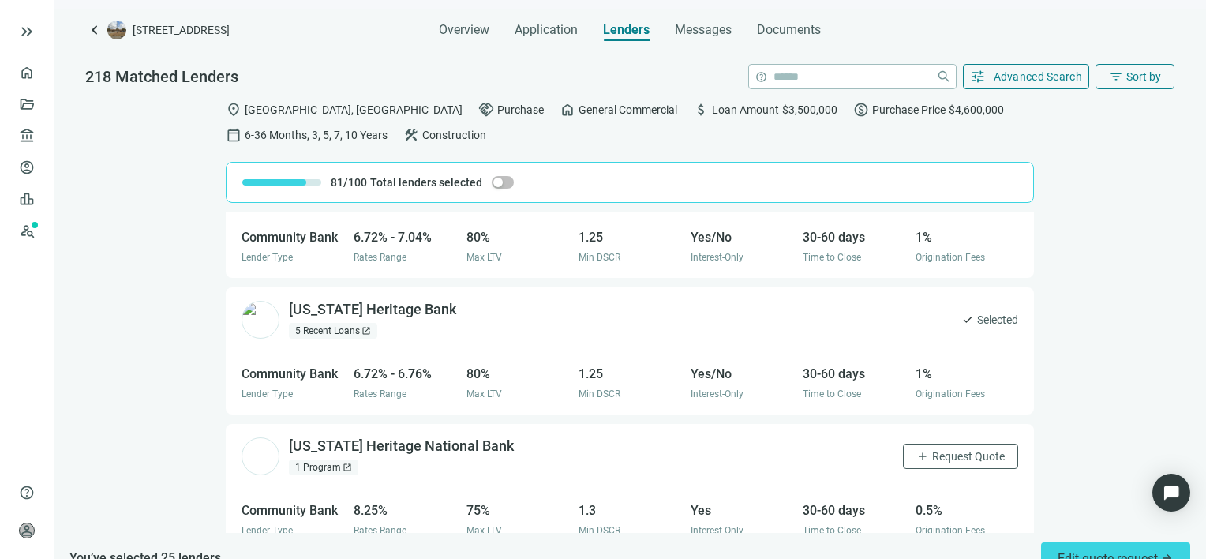
scroll to position [23704, 0]
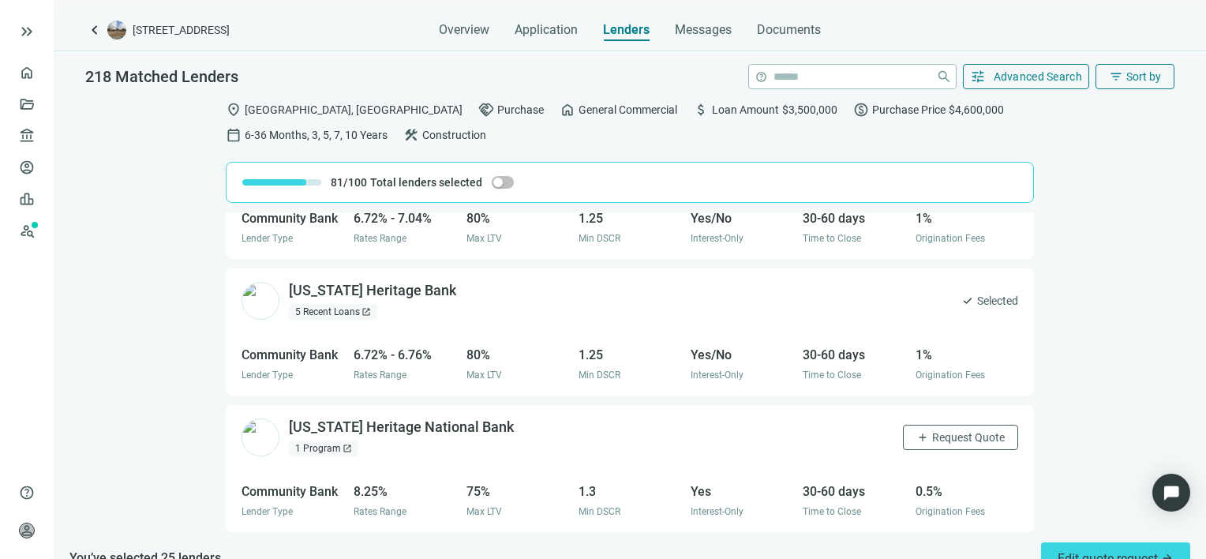
drag, startPoint x: 924, startPoint y: 406, endPoint x: 862, endPoint y: 390, distance: 63.6
click at [932, 431] on span "Request Quote" at bounding box center [968, 437] width 73 height 13
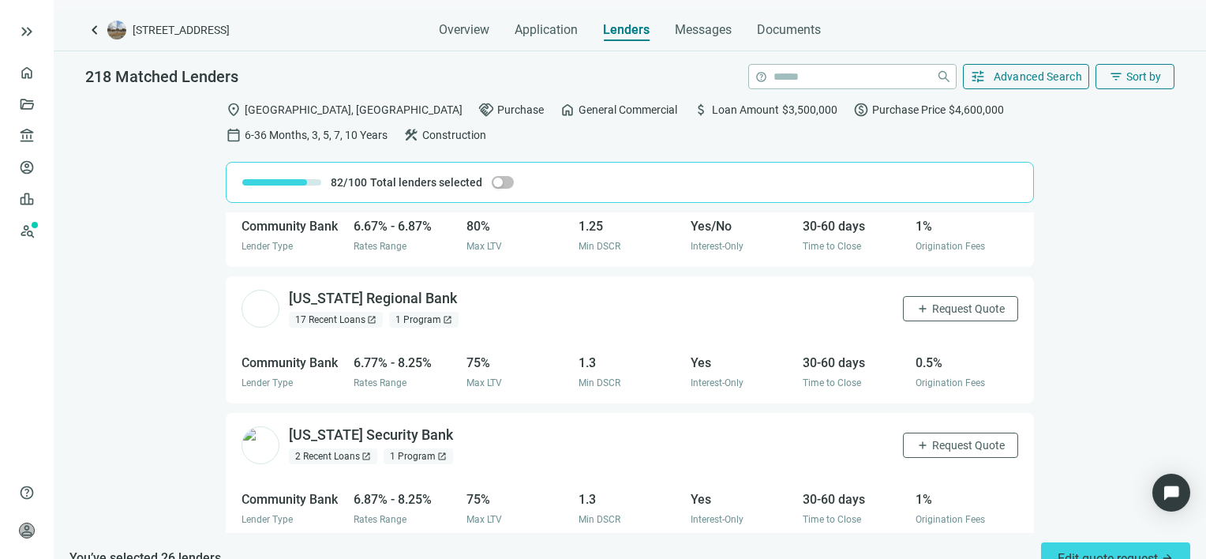
scroll to position [24537, 0]
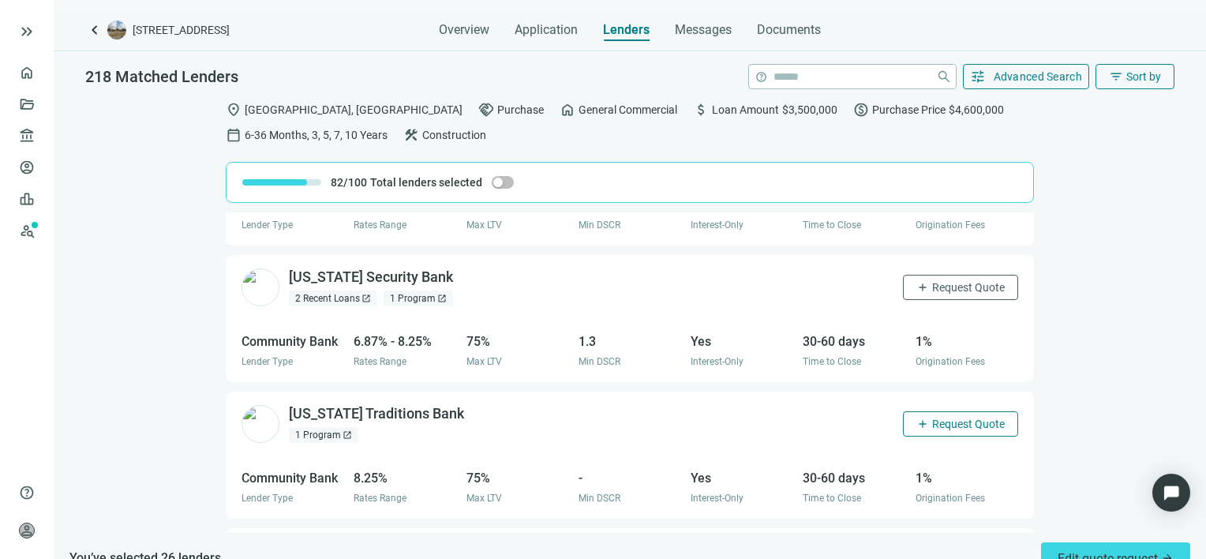
click at [940, 418] on span "Request Quote" at bounding box center [968, 424] width 73 height 13
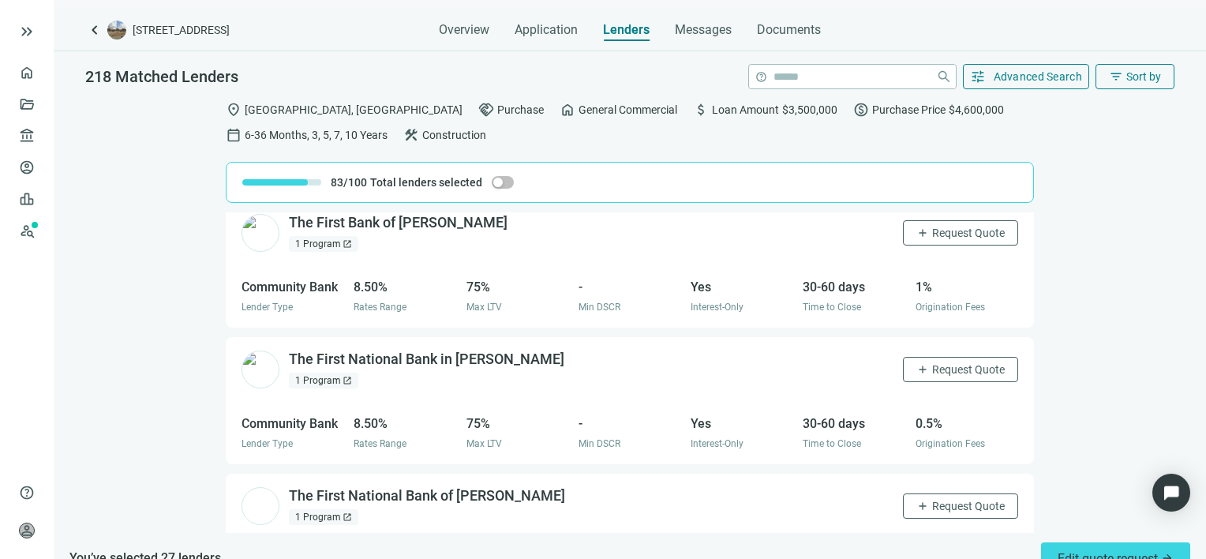
scroll to position [25484, 0]
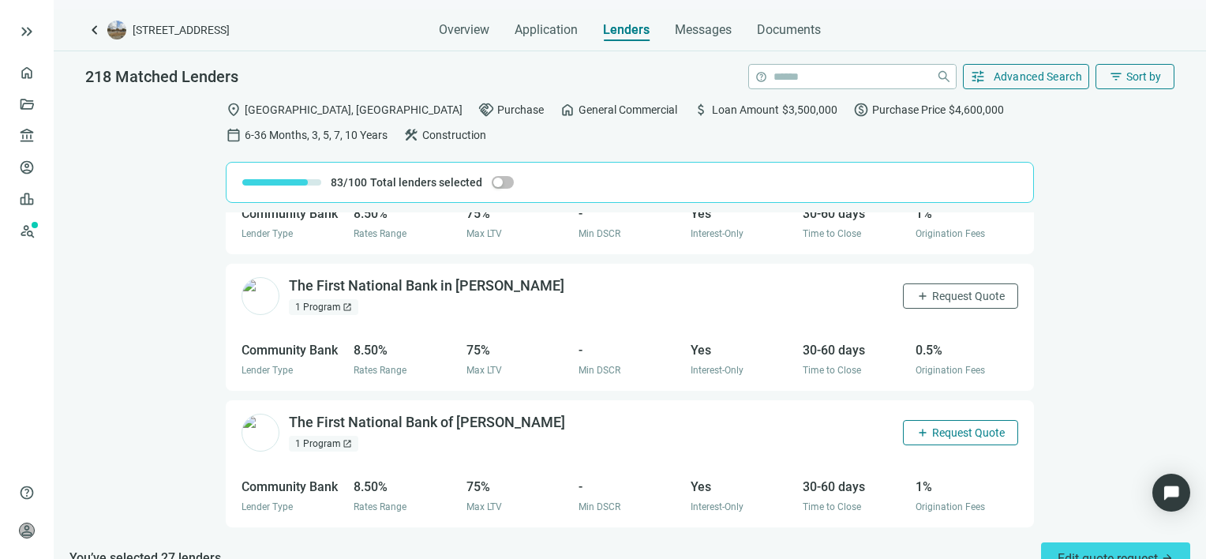
click at [933, 426] on span "Request Quote" at bounding box center [968, 432] width 73 height 13
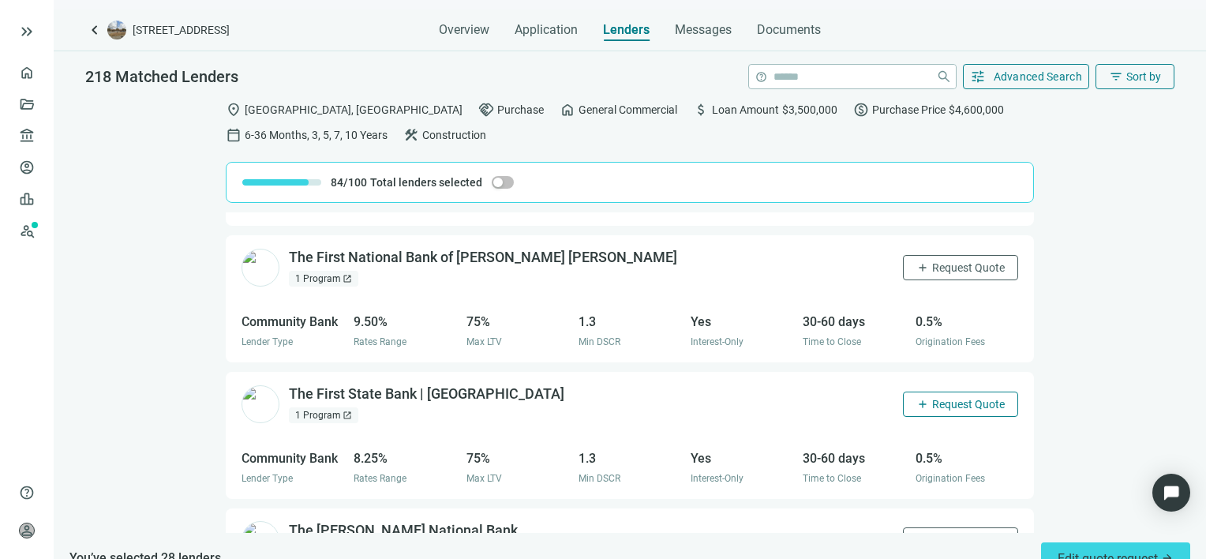
click at [932, 398] on span "Request Quote" at bounding box center [968, 404] width 73 height 13
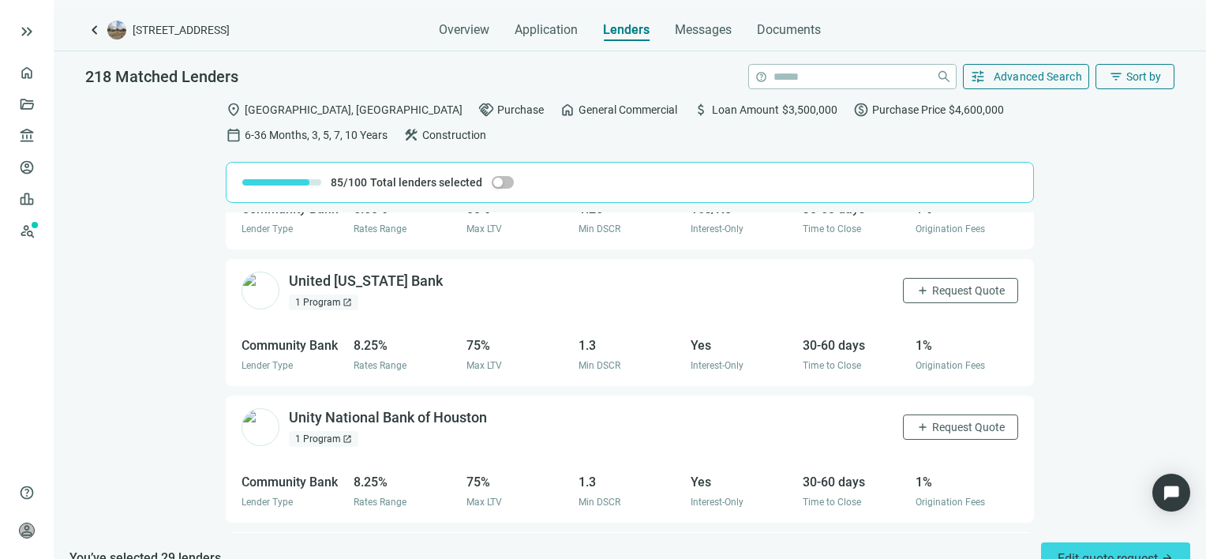
scroll to position [27480, 0]
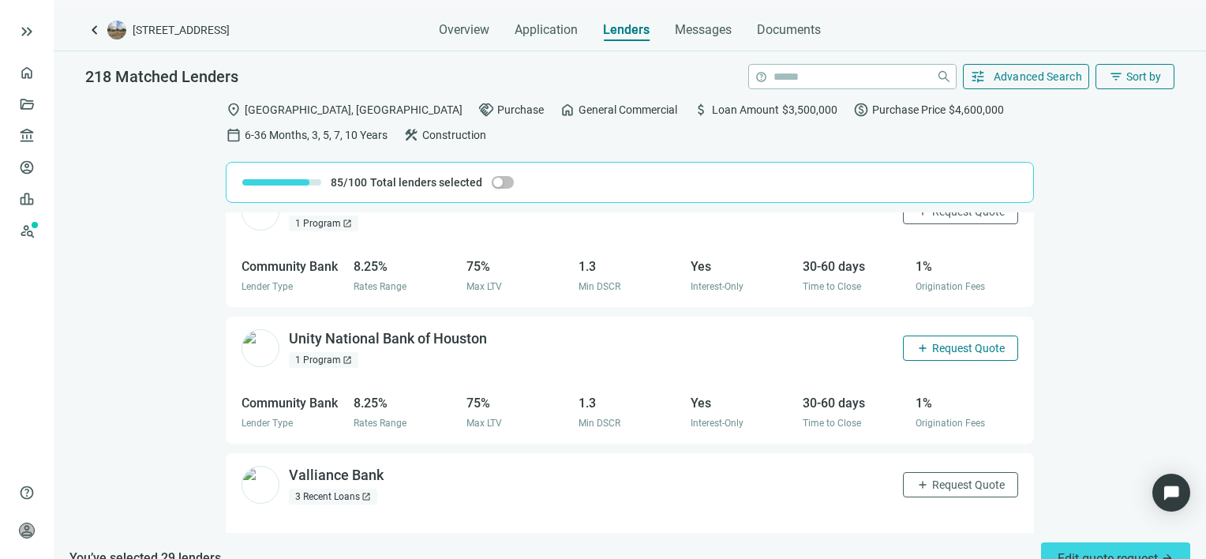
click at [958, 335] on button "add Request Quote" at bounding box center [960, 347] width 115 height 25
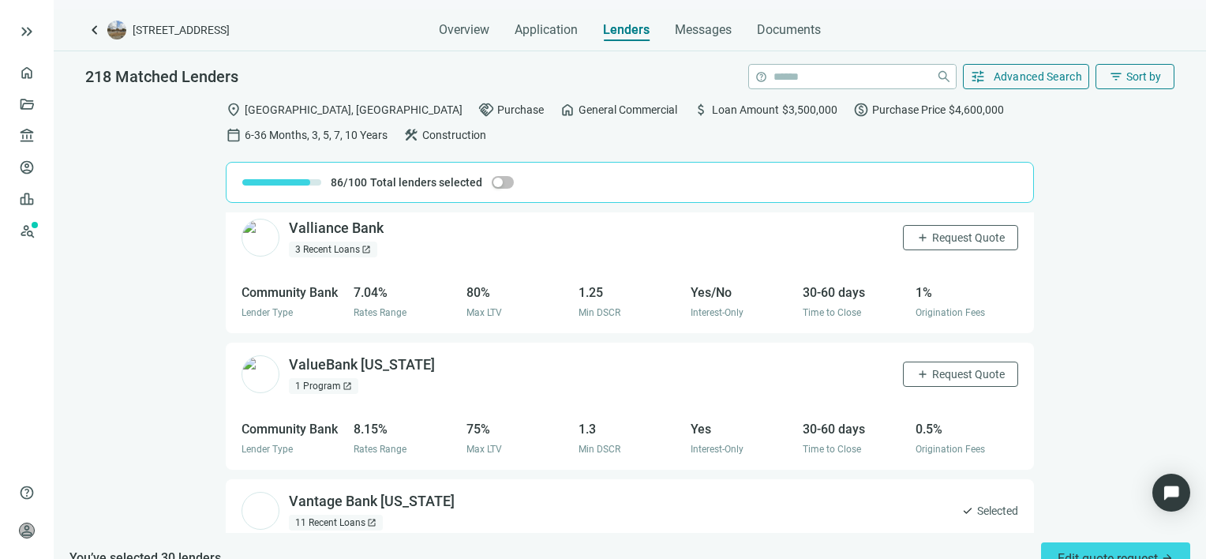
scroll to position [27796, 0]
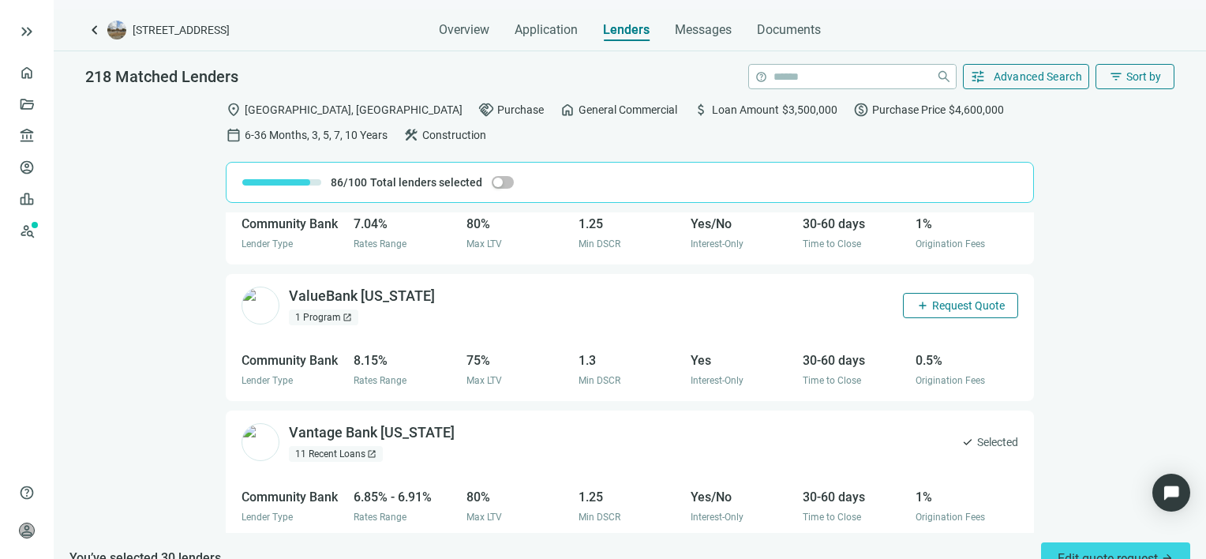
click at [965, 293] on button "add Request Quote" at bounding box center [960, 305] width 115 height 25
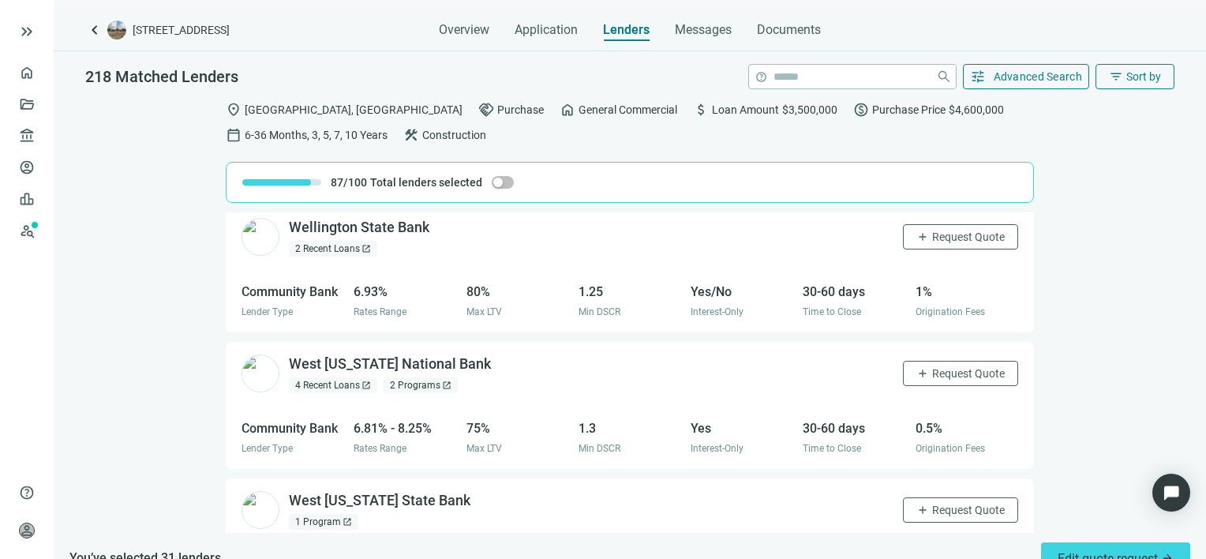
scroll to position [28708, 0]
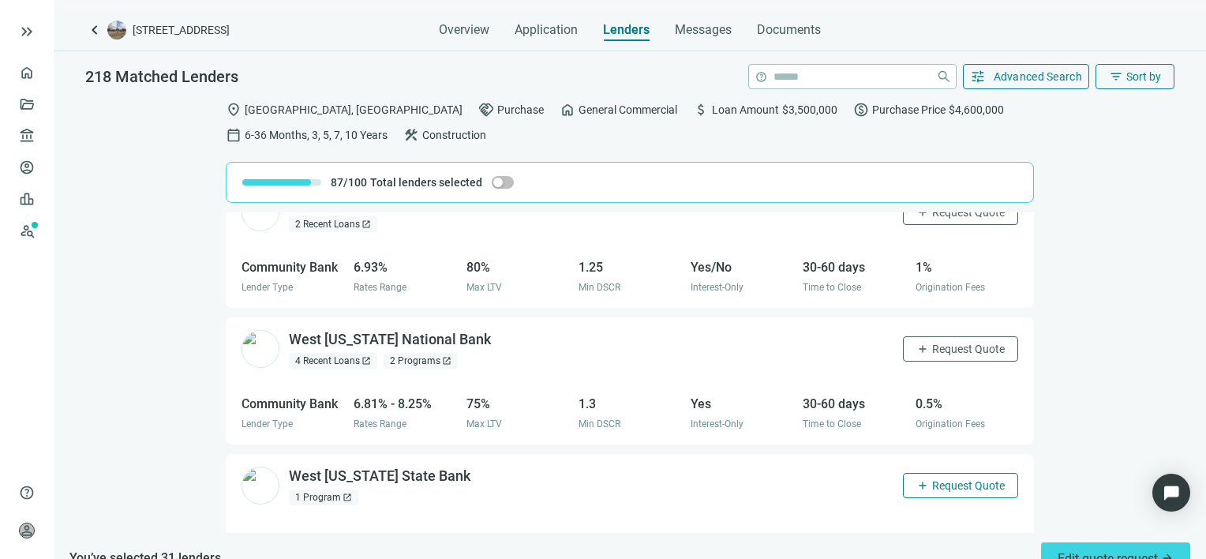
click at [957, 479] on span "Request Quote" at bounding box center [968, 485] width 73 height 13
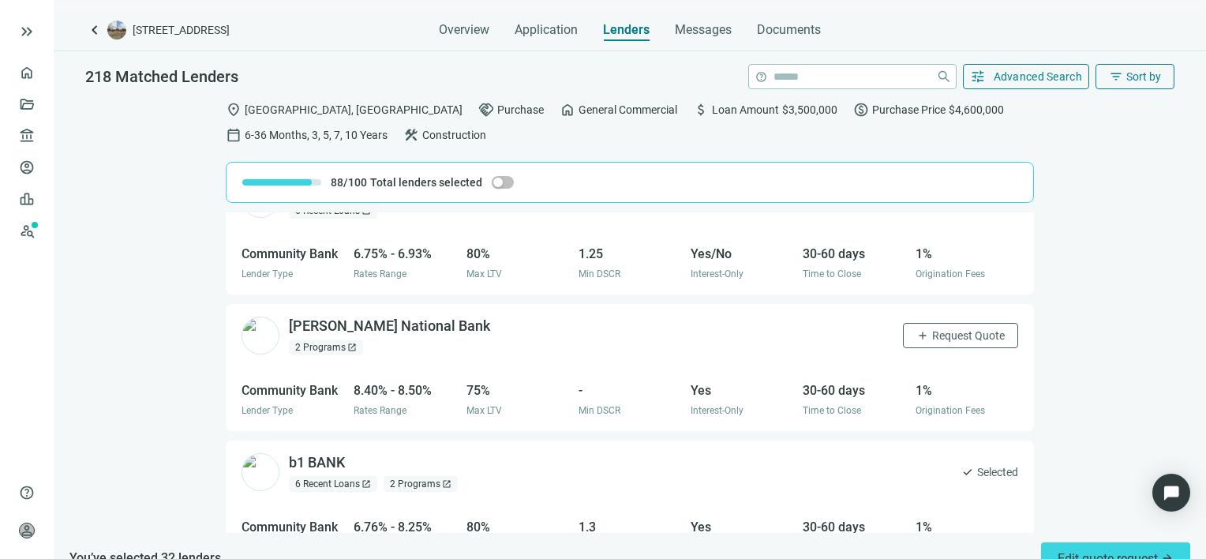
scroll to position [24, 0]
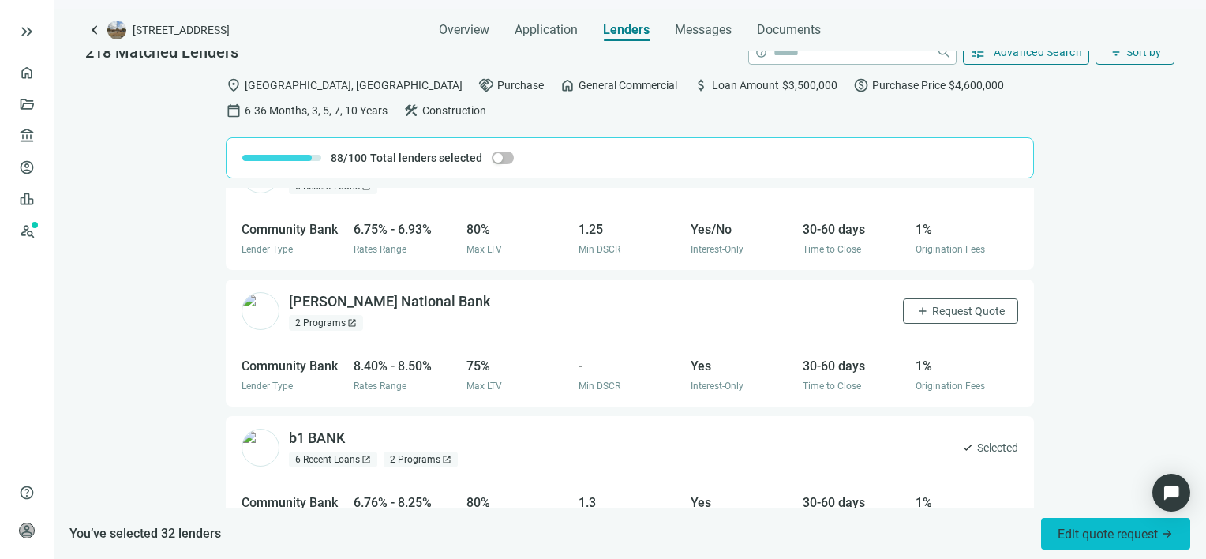
click at [1070, 527] on span "Edit quote request arrow_forward" at bounding box center [1116, 534] width 116 height 15
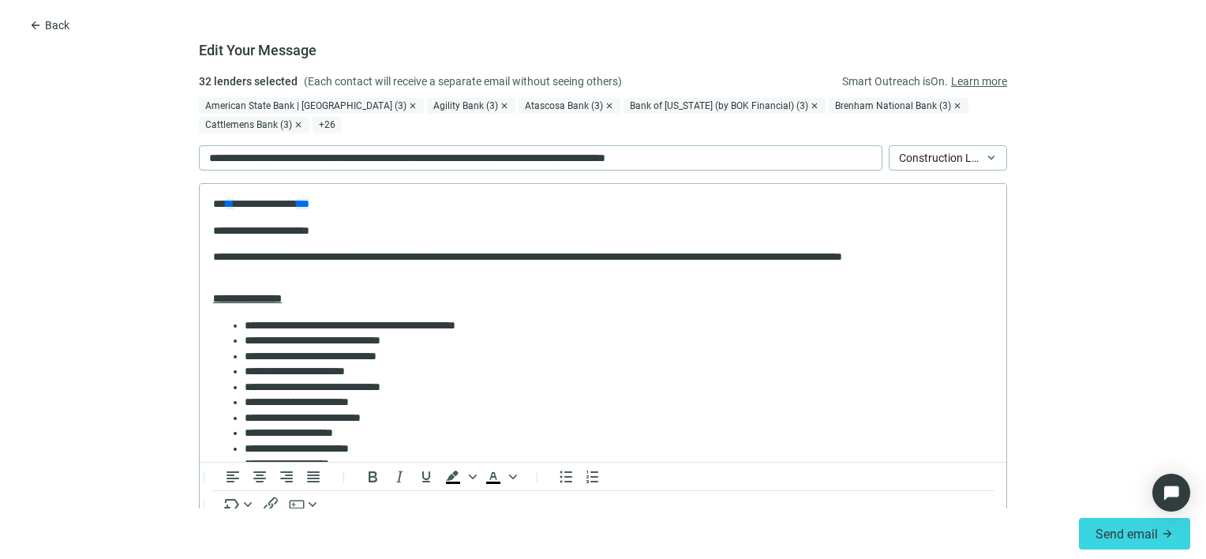
scroll to position [0, 0]
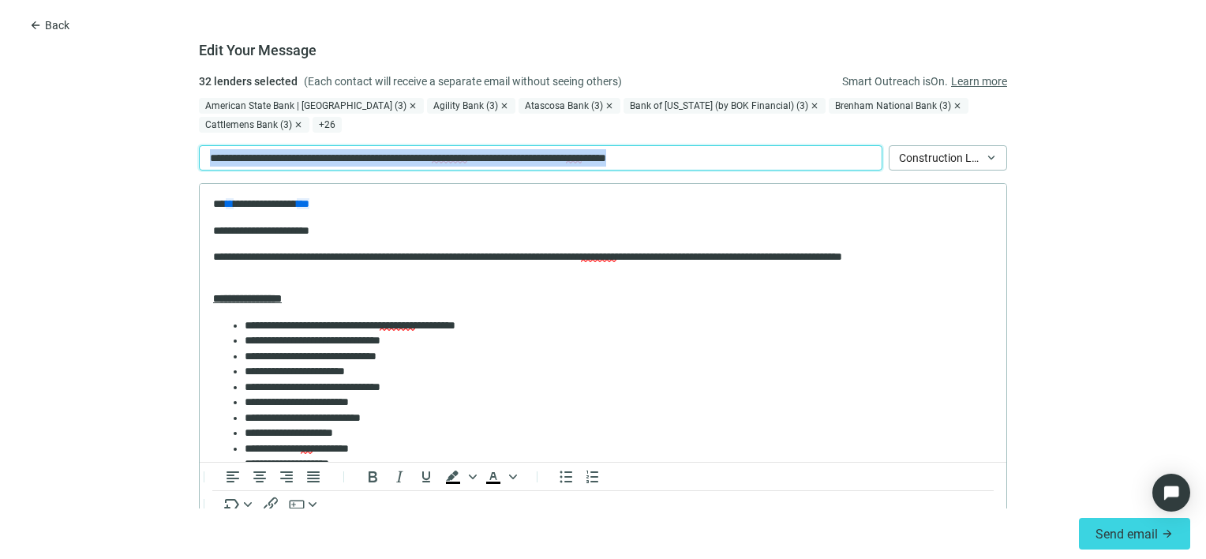
drag, startPoint x: 793, startPoint y: 138, endPoint x: 133, endPoint y: 143, distance: 660.0
click at [133, 143] on form "Edit Your Message 32 lenders selected (Each contact will receive a separate ema…" at bounding box center [603, 291] width 1206 height 436
paste div
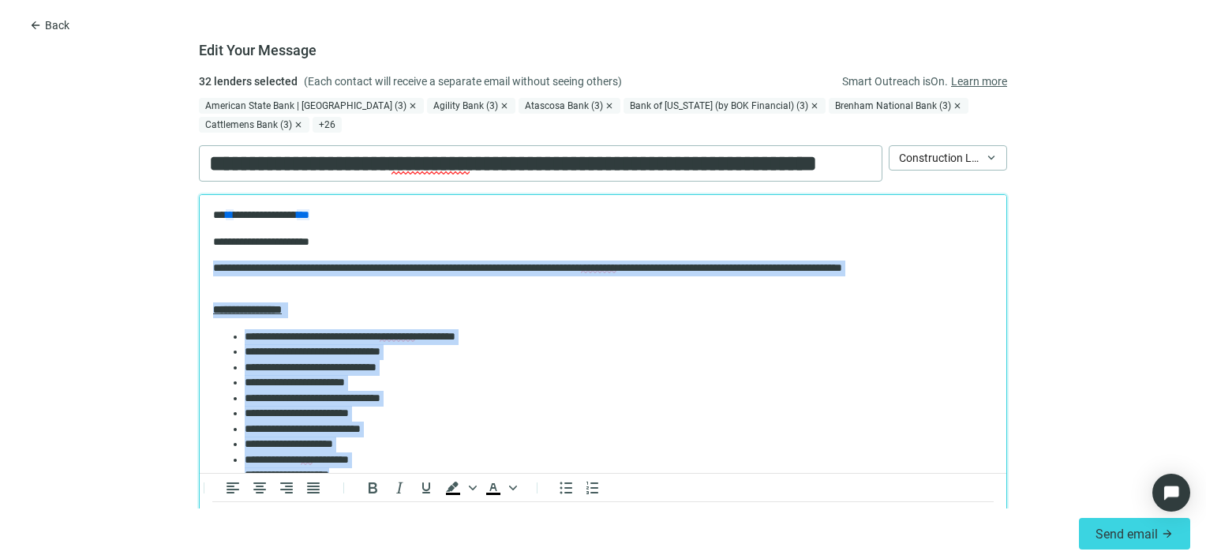
drag, startPoint x: 534, startPoint y: 332, endPoint x: 331, endPoint y: 481, distance: 252.5
click at [200, 269] on html "**********" at bounding box center [603, 529] width 807 height 669
paste body "Rich Text Area. Press ALT-0 for help."
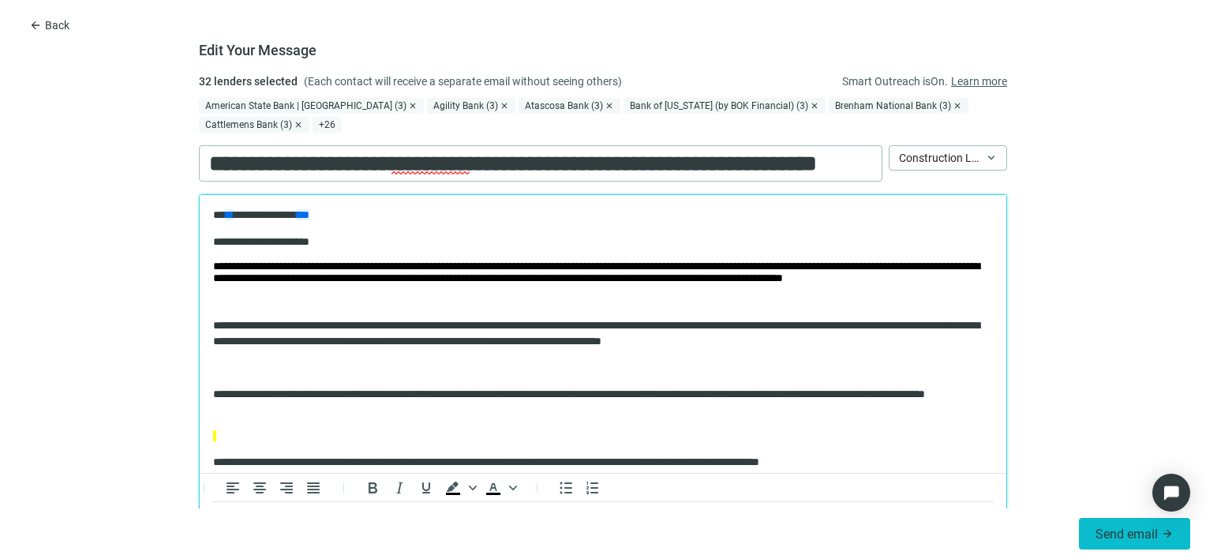
click at [1143, 531] on span "Send email" at bounding box center [1127, 534] width 62 height 15
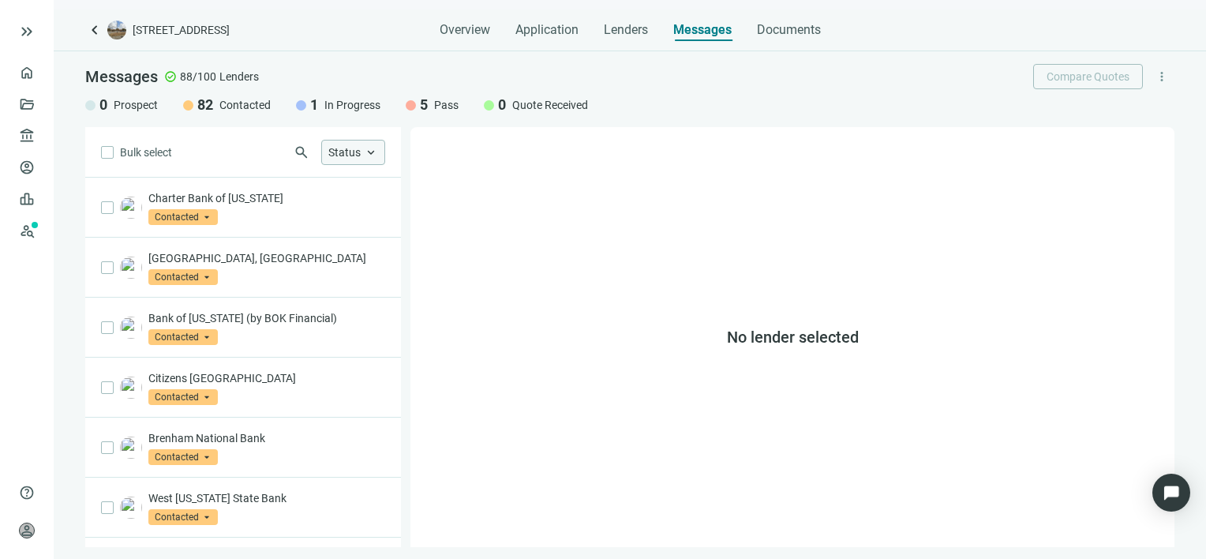
click at [372, 155] on span "keyboard_arrow_up" at bounding box center [371, 152] width 14 height 14
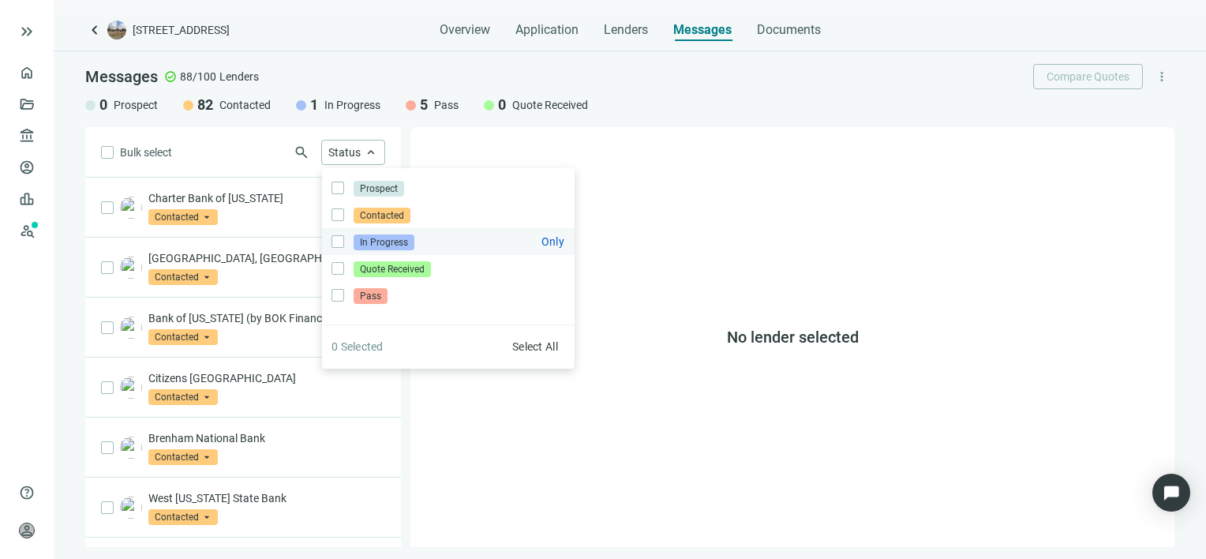
click at [377, 241] on span "In Progress" at bounding box center [384, 242] width 61 height 16
click at [568, 139] on div "No lender selected" at bounding box center [792, 337] width 764 height 420
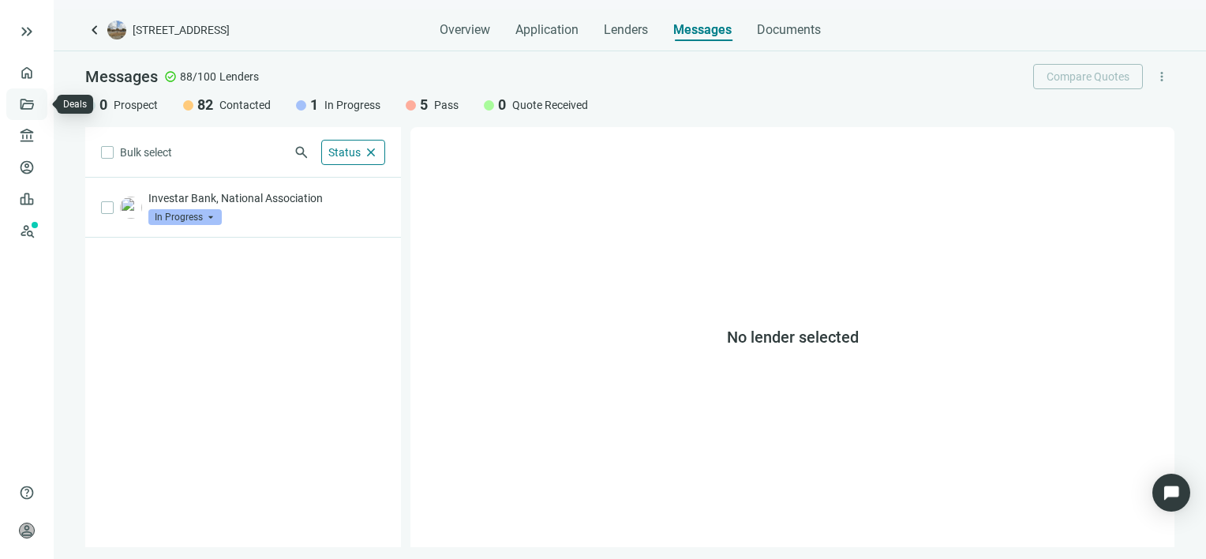
click at [39, 103] on link "Deals" at bounding box center [53, 104] width 28 height 13
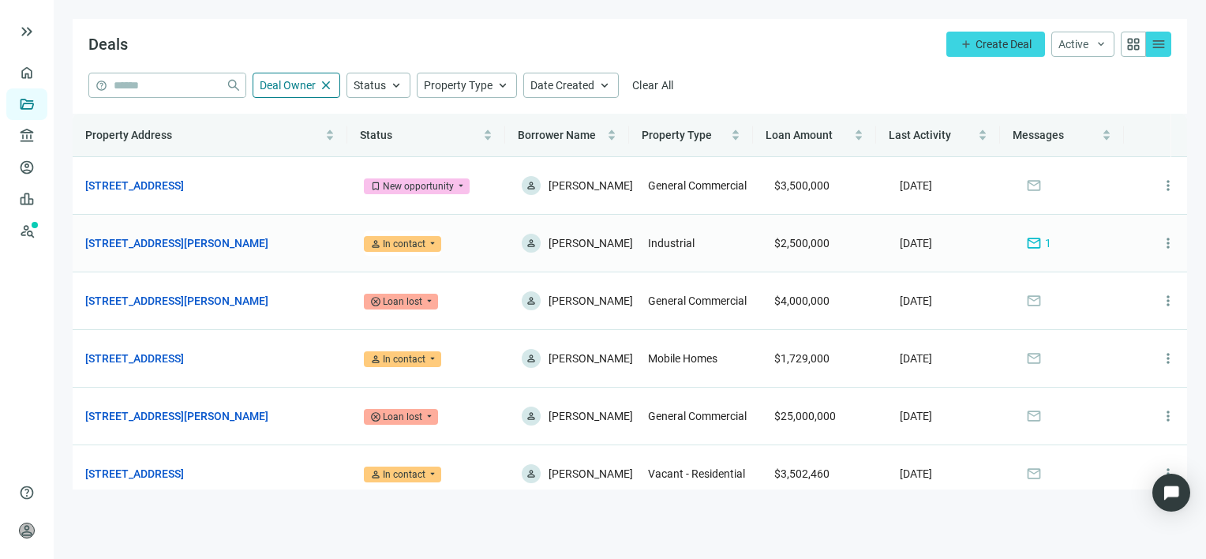
click at [1026, 245] on span "mail" at bounding box center [1034, 243] width 16 height 16
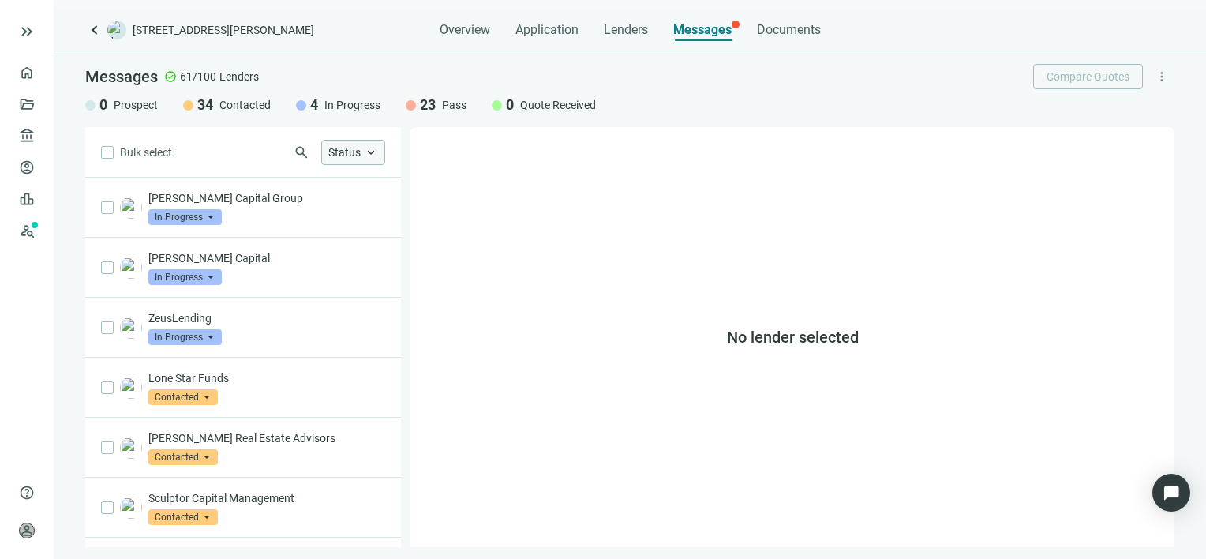
click at [369, 152] on span "keyboard_arrow_up" at bounding box center [371, 152] width 14 height 14
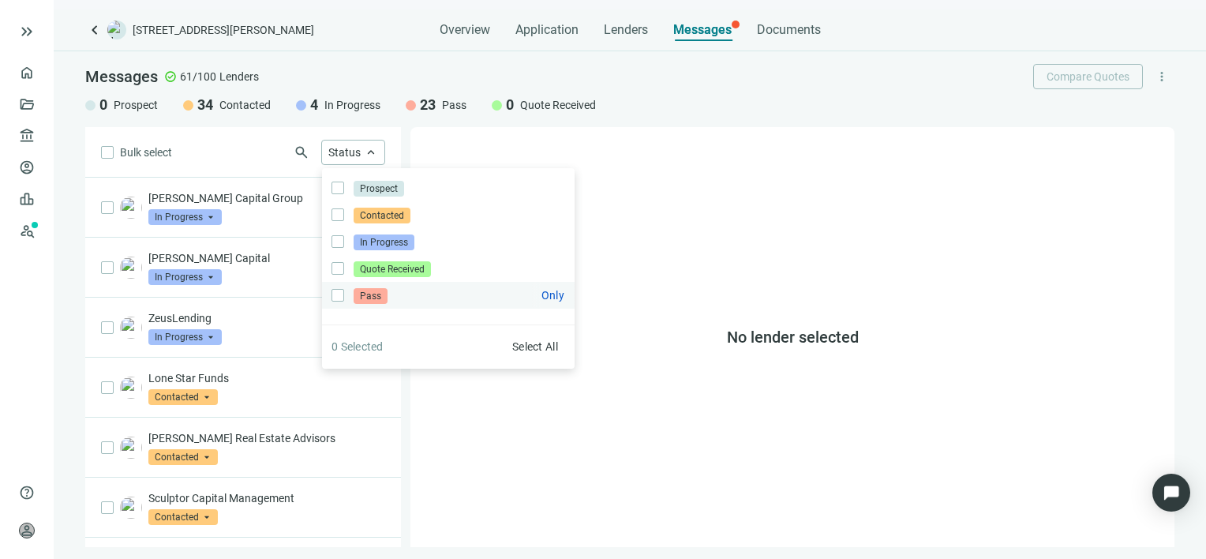
click at [373, 302] on span "Pass" at bounding box center [371, 296] width 34 height 16
click at [673, 129] on div "No lender selected" at bounding box center [792, 337] width 764 height 420
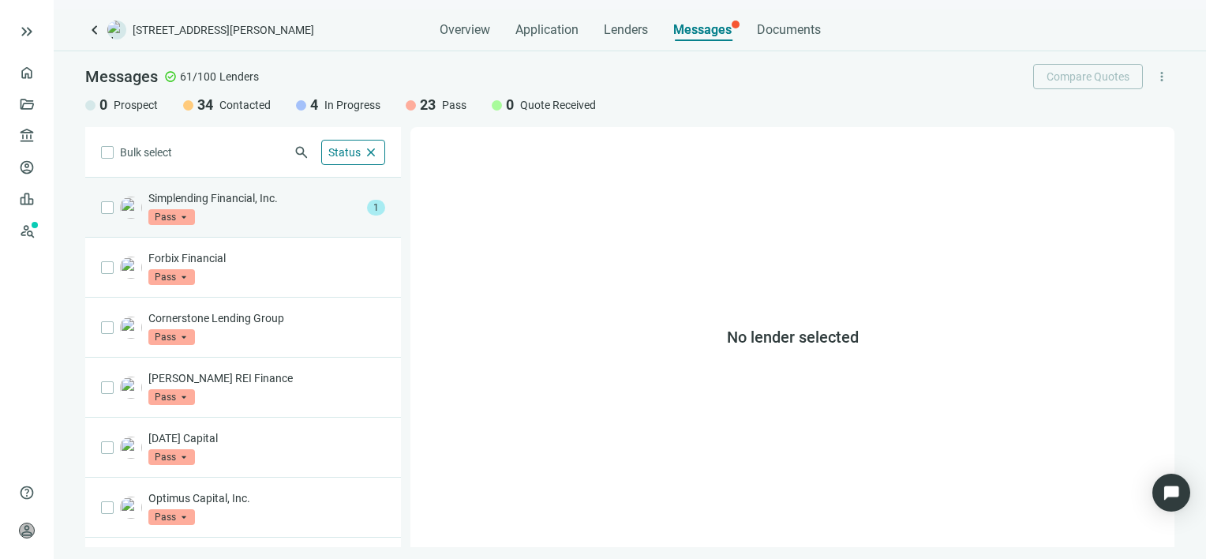
click at [215, 204] on p "Simplending Financial, Inc." at bounding box center [254, 198] width 212 height 16
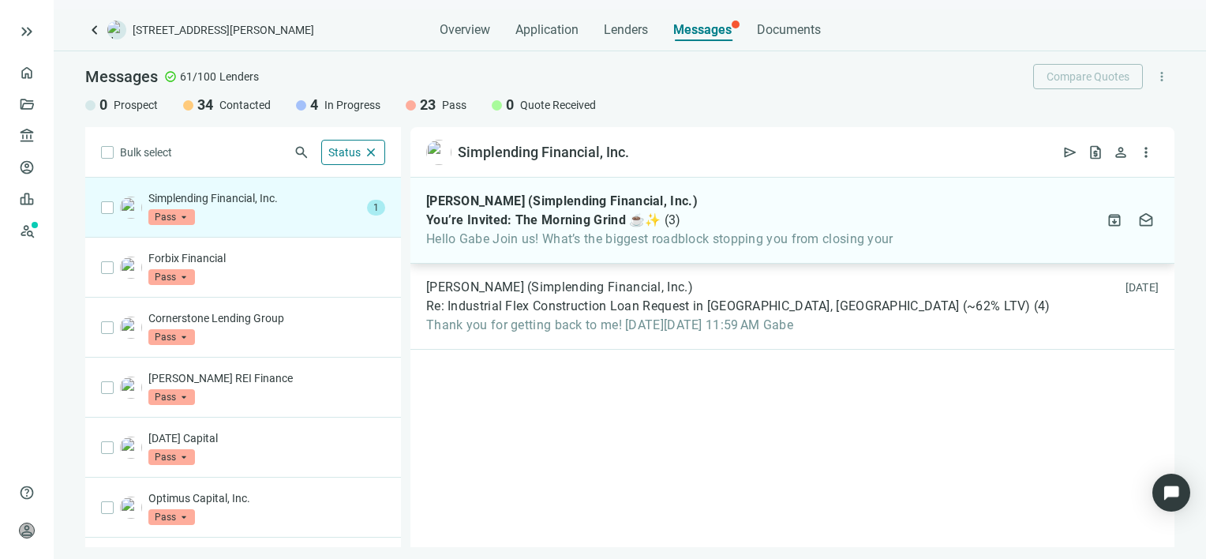
click at [468, 240] on span "Hello Gabe Join us! What’s the biggest roadblock stopping you from closing your" at bounding box center [659, 239] width 467 height 16
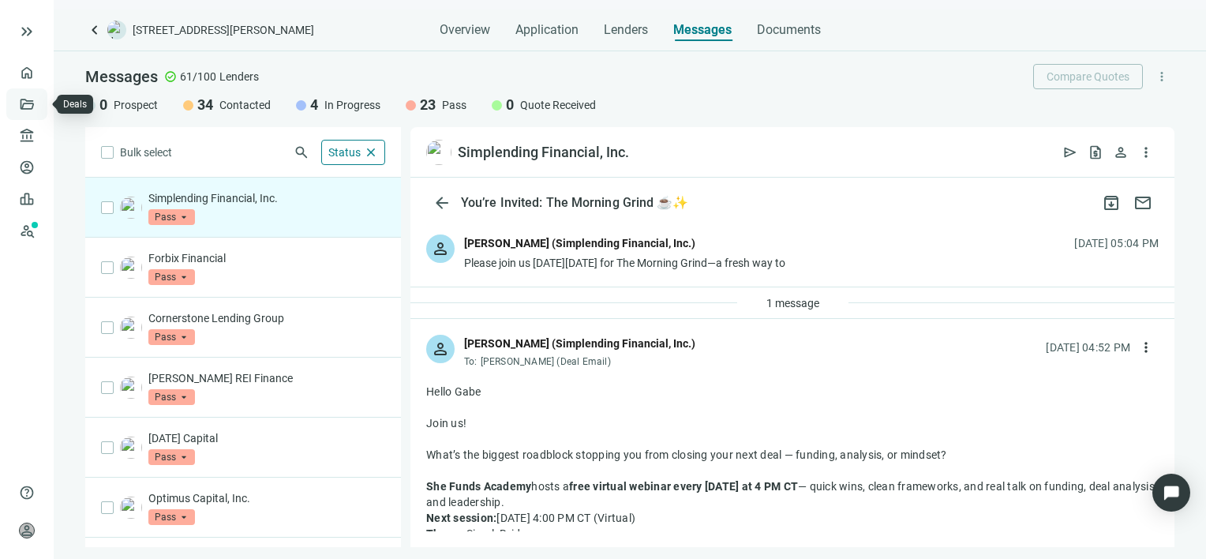
click at [39, 103] on link "Deals" at bounding box center [53, 104] width 28 height 13
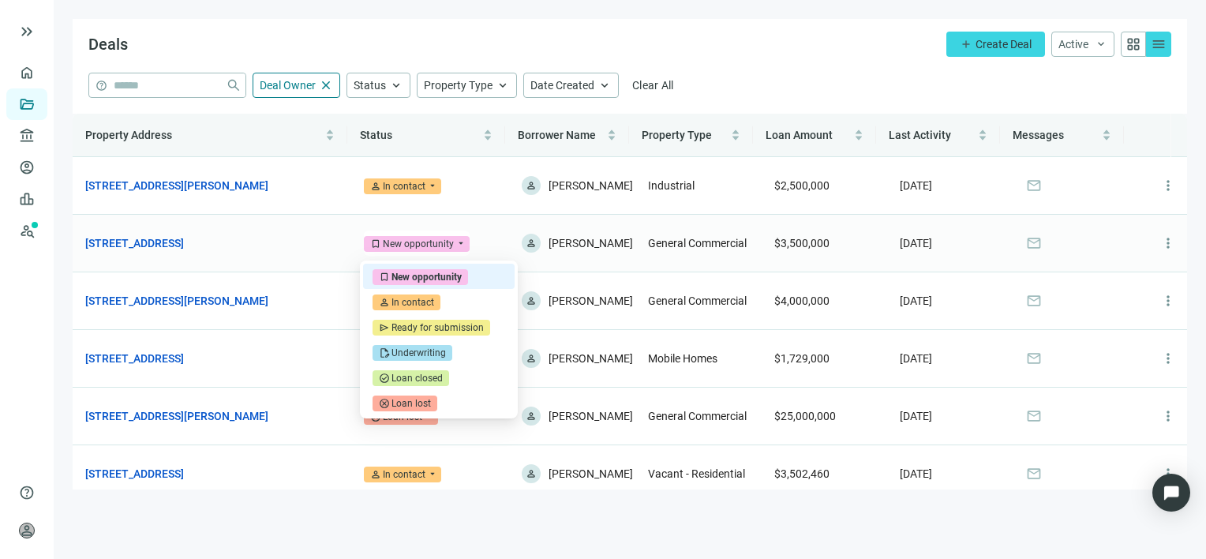
click at [448, 243] on div "New opportunity" at bounding box center [418, 244] width 71 height 16
click at [420, 303] on div "In contact" at bounding box center [413, 302] width 43 height 16
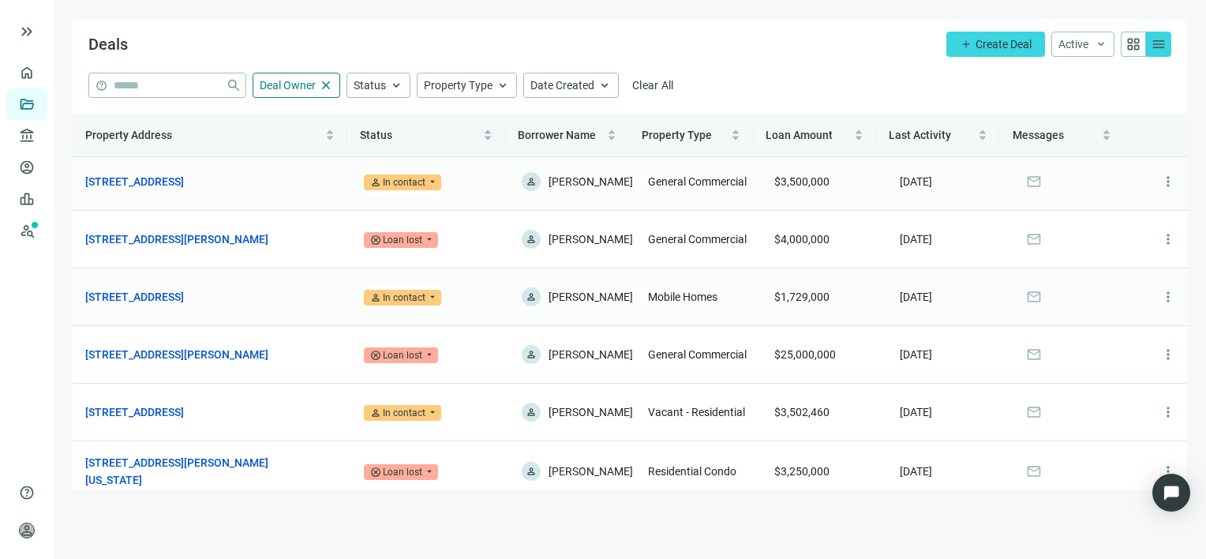
scroll to position [146, 0]
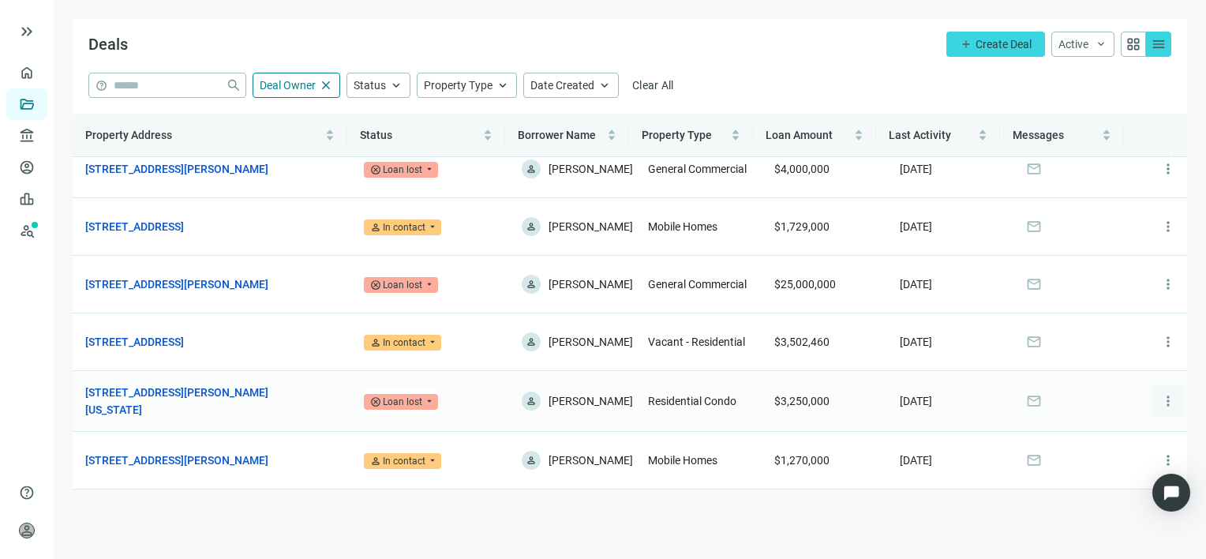
click at [1160, 399] on span "more_vert" at bounding box center [1168, 401] width 16 height 16
click at [1111, 463] on span "Archive" at bounding box center [1096, 467] width 36 height 13
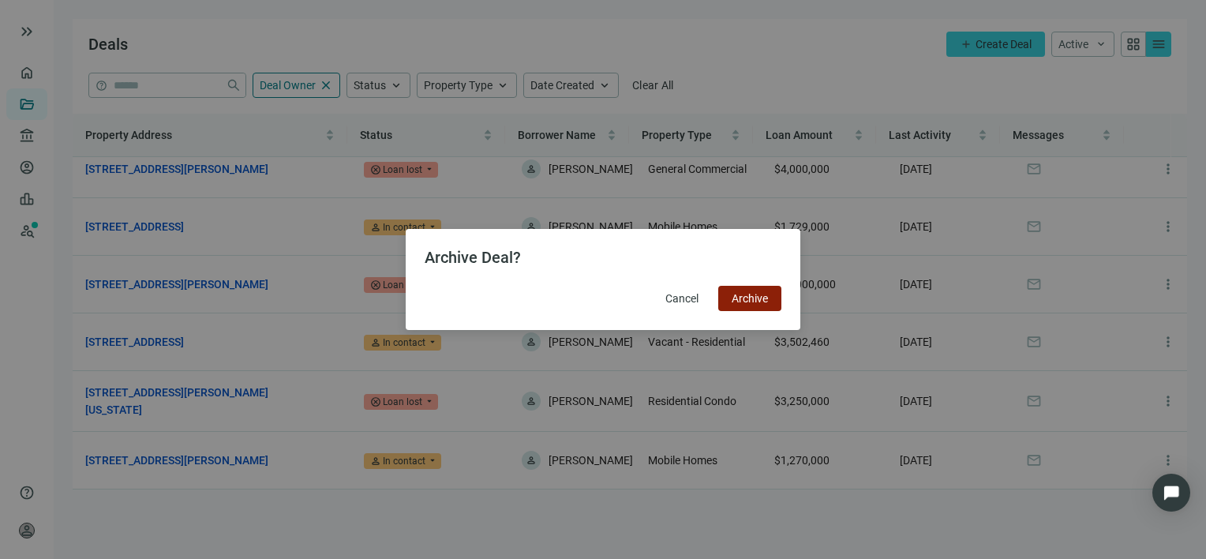
click at [759, 298] on span "Archive" at bounding box center [750, 298] width 36 height 13
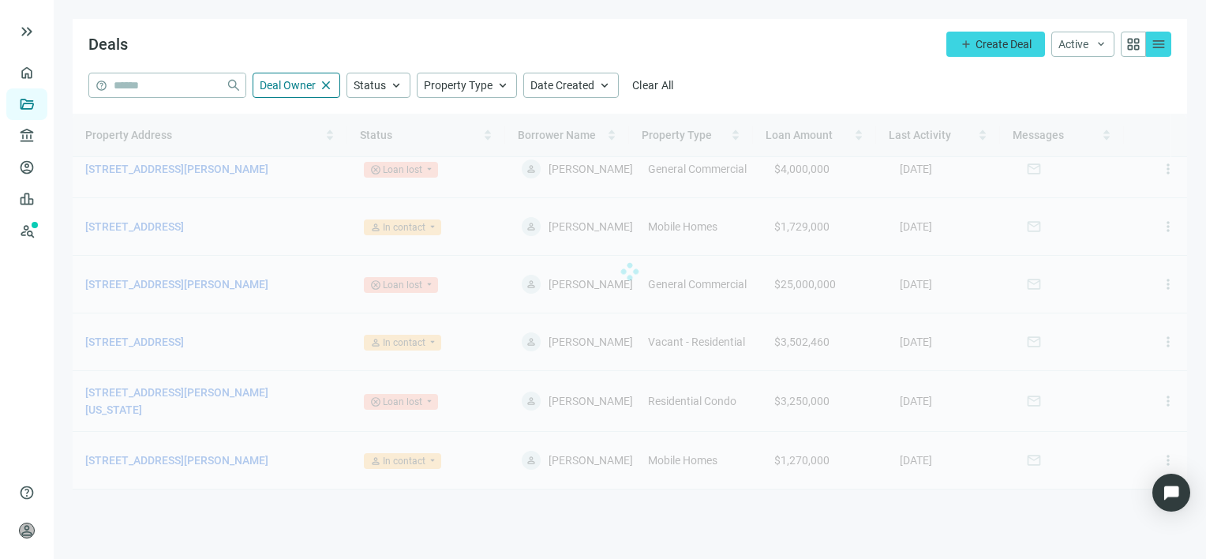
scroll to position [82, 0]
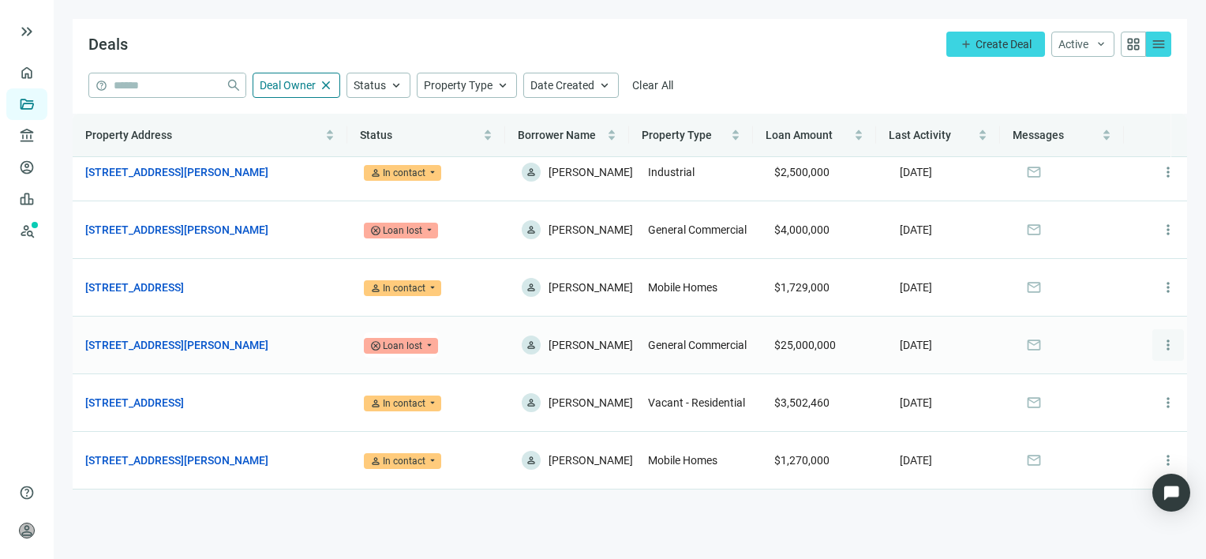
click at [1160, 341] on span "more_vert" at bounding box center [1168, 345] width 16 height 16
click at [1093, 409] on span "Archive" at bounding box center [1096, 409] width 36 height 13
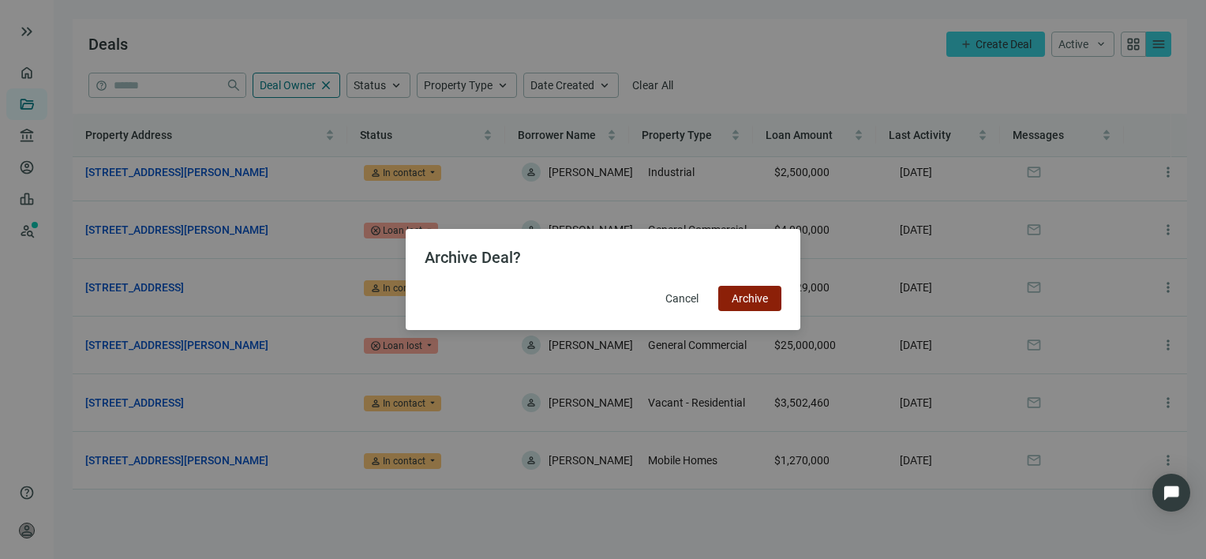
click at [754, 300] on span "Archive" at bounding box center [750, 298] width 36 height 13
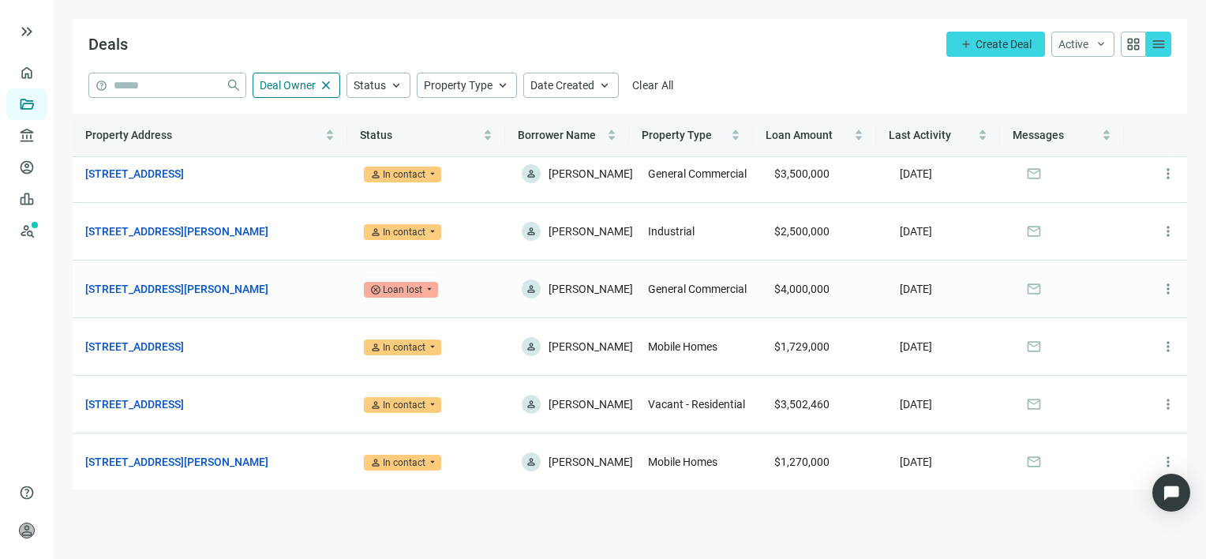
scroll to position [0, 0]
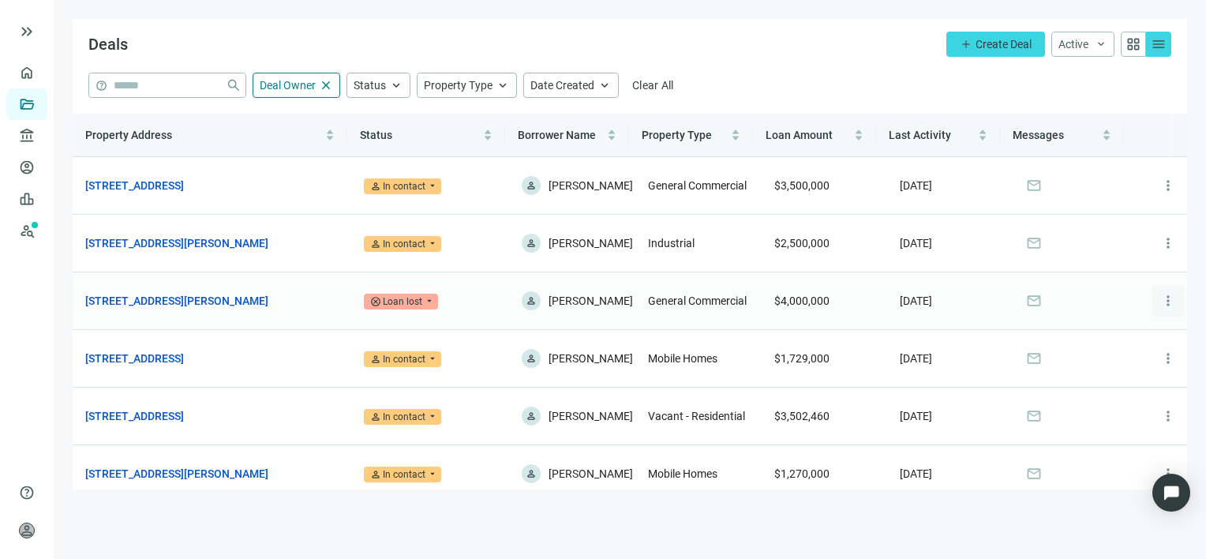
click at [1160, 306] on span "more_vert" at bounding box center [1168, 301] width 16 height 16
click at [1096, 372] on span "Archive" at bounding box center [1096, 372] width 36 height 13
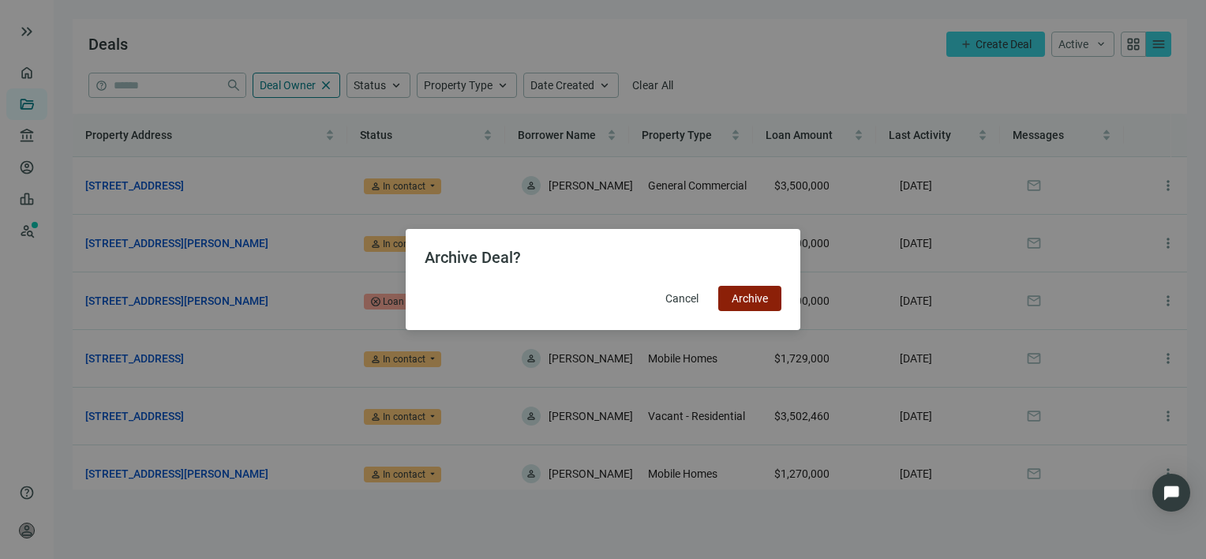
click at [758, 293] on span "Archive" at bounding box center [750, 298] width 36 height 13
